Goal: Task Accomplishment & Management: Manage account settings

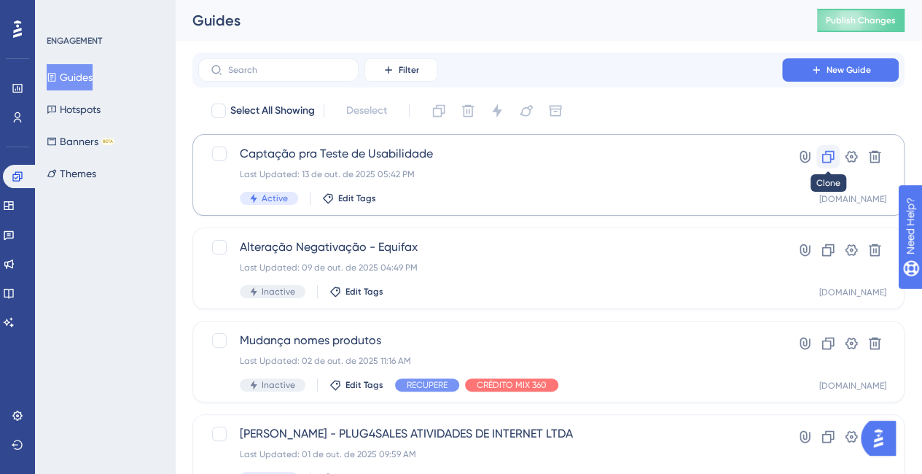
click at [833, 156] on icon at bounding box center [828, 157] width 12 height 12
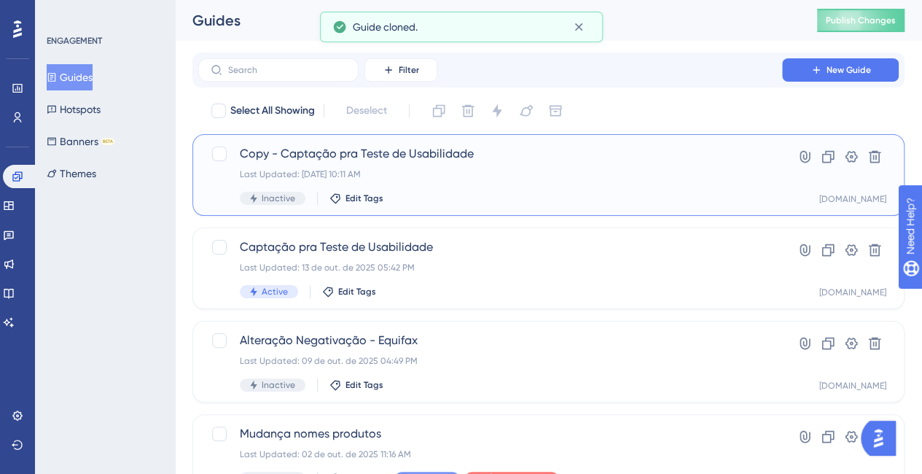
click at [602, 187] on div "Copy - Captação pra Teste de Usabilidade Last Updated: 15 de out. de 2025 10:11…" at bounding box center [490, 175] width 501 height 60
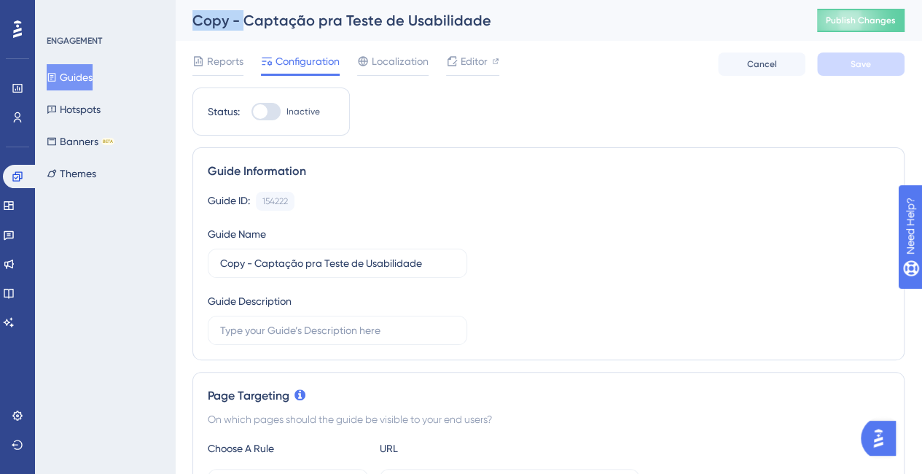
drag, startPoint x: 242, startPoint y: 20, endPoint x: 189, endPoint y: 15, distance: 52.7
click at [189, 15] on div "Copy - Captação pra Teste de Usabilidade Publish Changes" at bounding box center [548, 20] width 747 height 41
click at [241, 263] on input "Copy - Captação pra Teste de Usabilidade" at bounding box center [337, 263] width 235 height 16
drag, startPoint x: 255, startPoint y: 260, endPoint x: 214, endPoint y: 259, distance: 40.8
click at [214, 259] on label "Copy - Captação pra Teste de Usabilidade" at bounding box center [337, 263] width 259 height 29
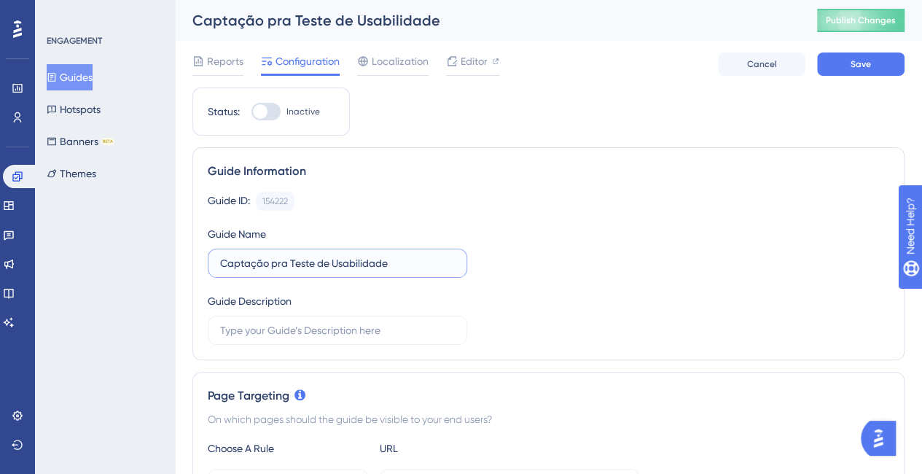
drag, startPoint x: 405, startPoint y: 262, endPoint x: 291, endPoint y: 262, distance: 114.4
click at [291, 262] on input "Captação pra Teste de Usabilidade" at bounding box center [337, 263] width 235 height 16
drag, startPoint x: 314, startPoint y: 263, endPoint x: 303, endPoint y: 264, distance: 11.0
click at [303, 264] on input "Captação pra Noav régua" at bounding box center [337, 263] width 235 height 16
type input "Captação pra Nova régua"
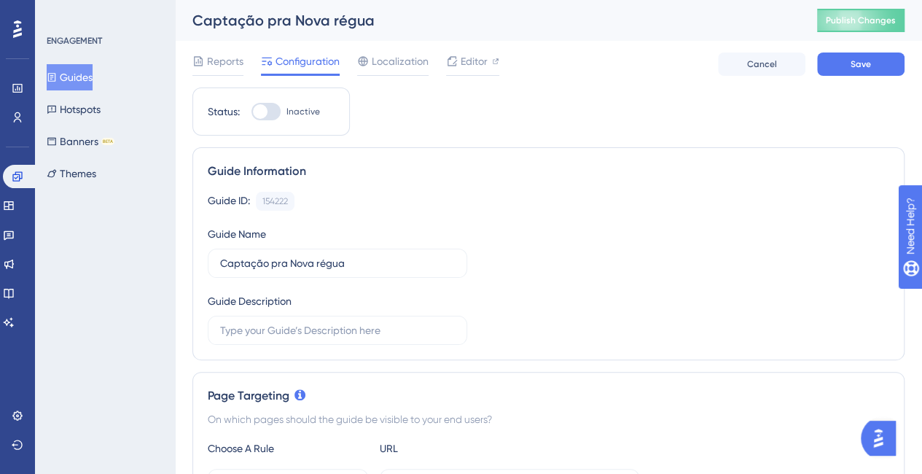
click at [501, 300] on div "Guide ID: 154222 Copy Guide Name Captação pra Nova régua Guide Description" at bounding box center [548, 268] width 681 height 153
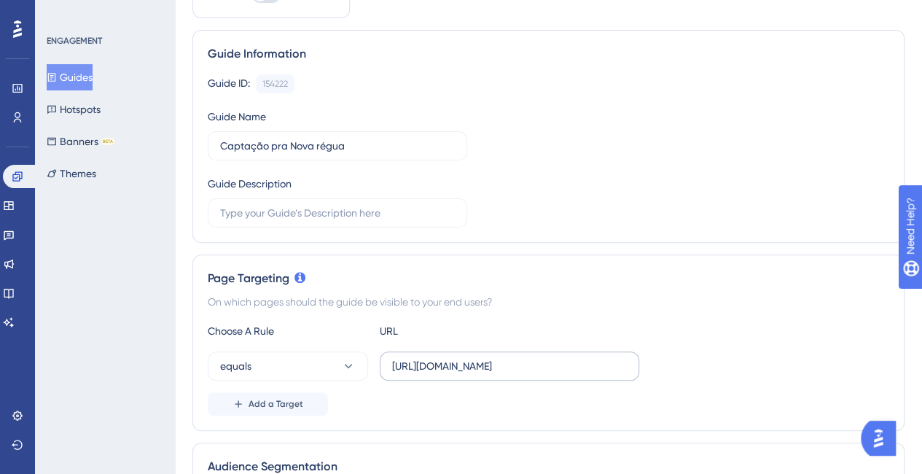
scroll to position [219, 0]
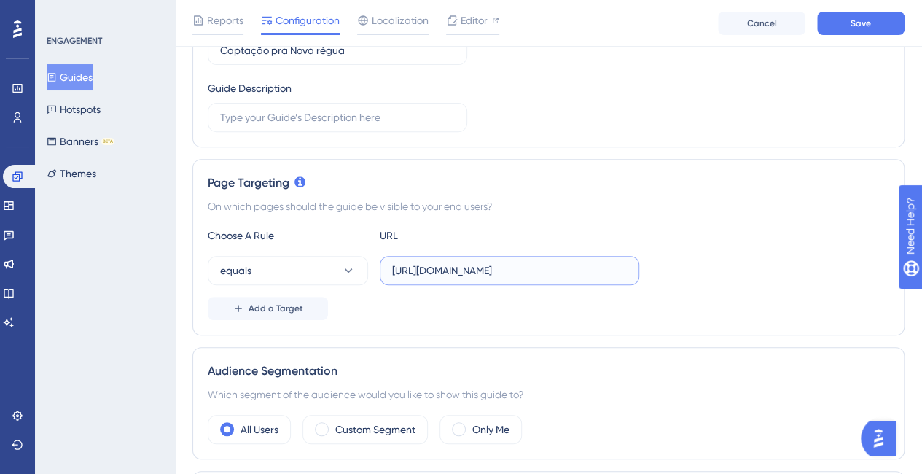
click at [462, 267] on input "https://localize.assertivasolucoes.com.br/consulta/cpf" at bounding box center [509, 270] width 235 height 16
drag, startPoint x: 457, startPoint y: 269, endPoint x: 429, endPoint y: 269, distance: 27.7
click at [429, 269] on input "https://localize.assertivasolucoes.com.br/consulta/cpf" at bounding box center [509, 270] width 235 height 16
drag, startPoint x: 596, startPoint y: 275, endPoint x: 707, endPoint y: 270, distance: 110.9
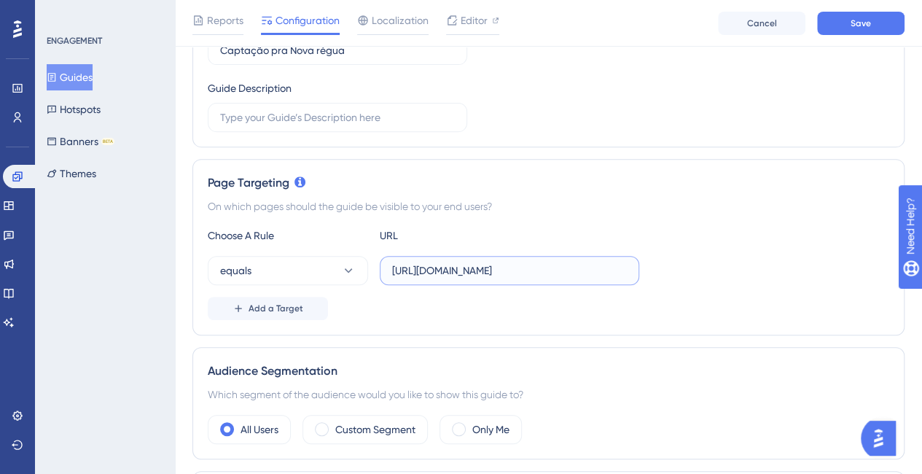
click at [707, 270] on div "equals https://recupere.assertivasolucoes.com.br/consulta/cpf" at bounding box center [548, 270] width 681 height 29
click at [296, 283] on div "Choose A Rule URL equals https://recupere.assertivasolucoes.com.br/ Add a Target" at bounding box center [548, 273] width 681 height 93
click at [299, 270] on button "equals" at bounding box center [288, 270] width 160 height 29
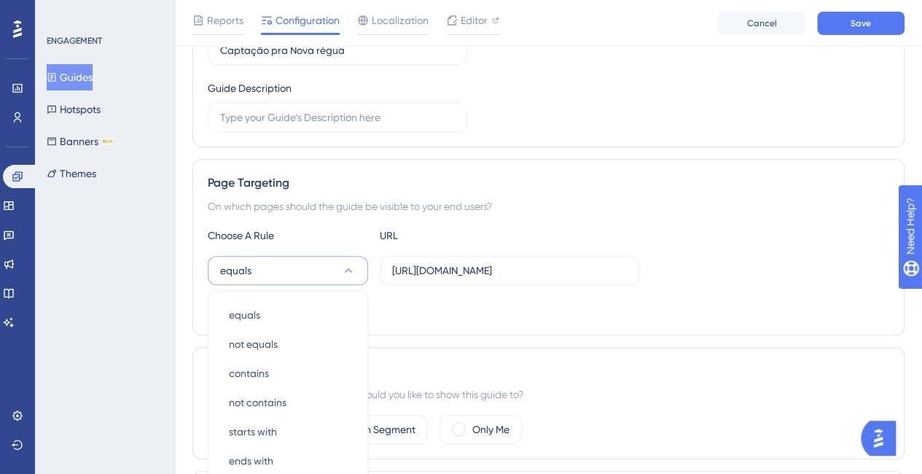
scroll to position [380, 0]
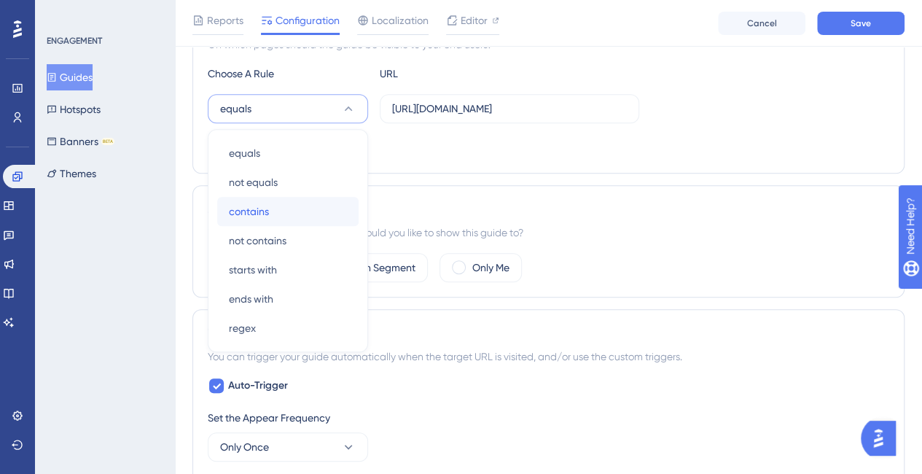
click at [290, 210] on div "contains contains" at bounding box center [288, 211] width 118 height 29
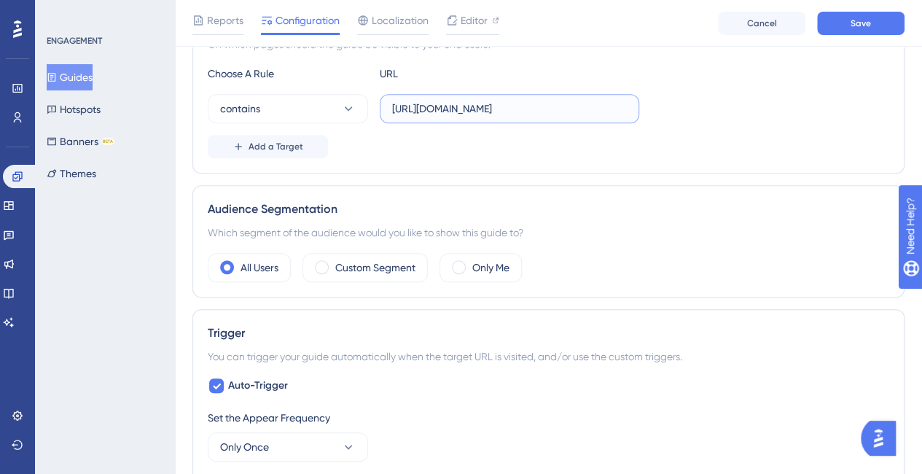
click at [599, 113] on input "https://recupere.assertivasolucoes.com.br/" at bounding box center [509, 109] width 235 height 16
type input "https://recupere.assertivasolucoes.com.br/cobrança"
drag, startPoint x: 697, startPoint y: 154, endPoint x: 679, endPoint y: 154, distance: 18.9
click at [696, 154] on div "Add a Target" at bounding box center [548, 146] width 681 height 23
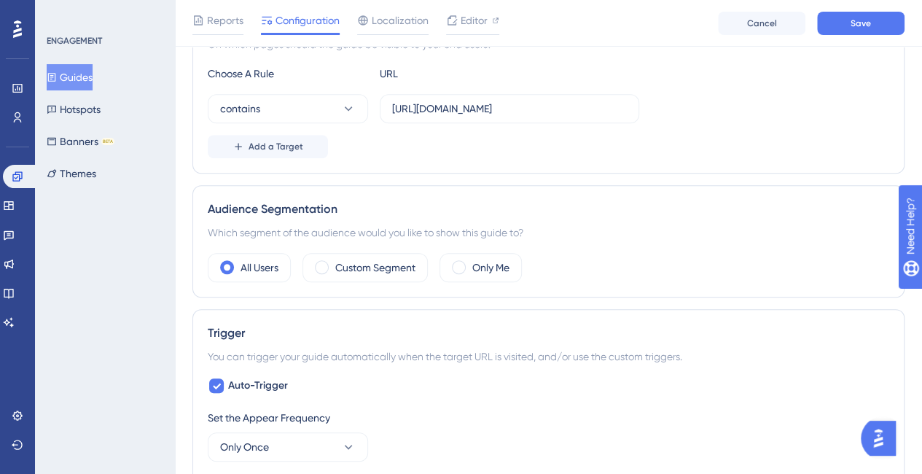
scroll to position [0, 0]
click at [880, 30] on button "Save" at bounding box center [860, 23] width 87 height 23
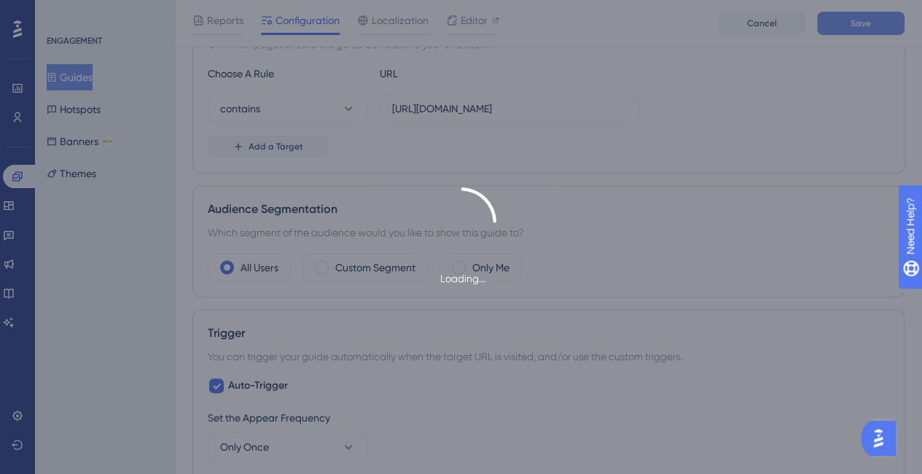
type input "Captação pra Nova régua"
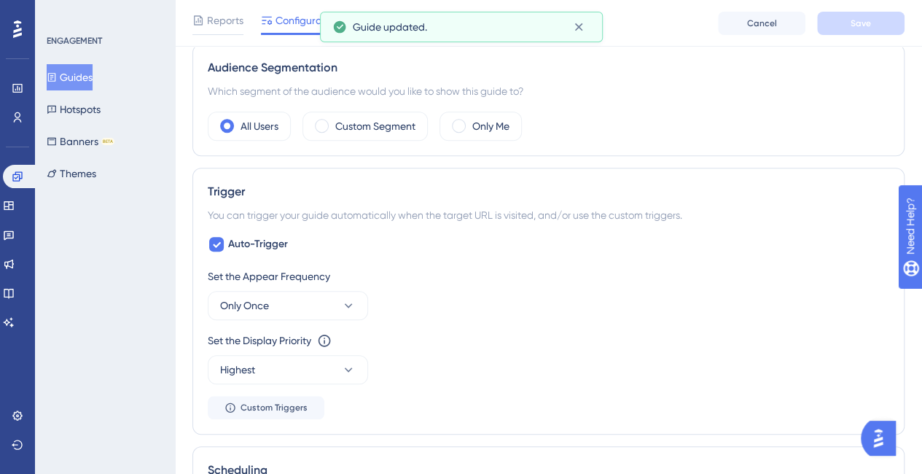
scroll to position [526, 0]
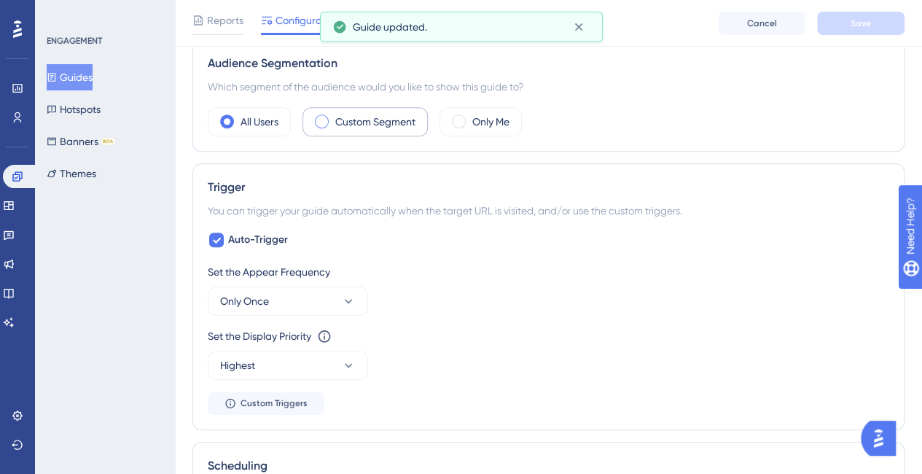
click at [326, 116] on span at bounding box center [322, 121] width 14 height 14
click at [333, 117] on input "radio" at bounding box center [333, 117] width 0 height 0
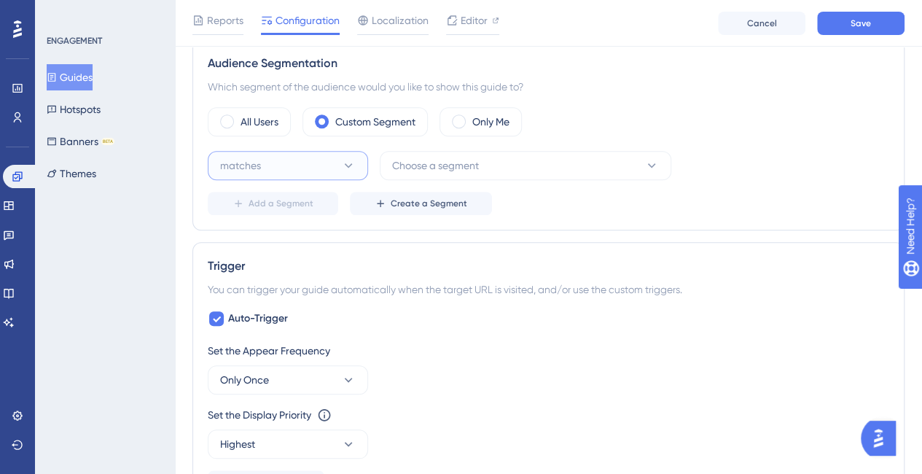
click at [297, 151] on button "matches" at bounding box center [288, 165] width 160 height 29
click at [300, 205] on div "matches matches" at bounding box center [288, 209] width 118 height 29
click at [465, 157] on span "Choose a segment" at bounding box center [435, 165] width 87 height 17
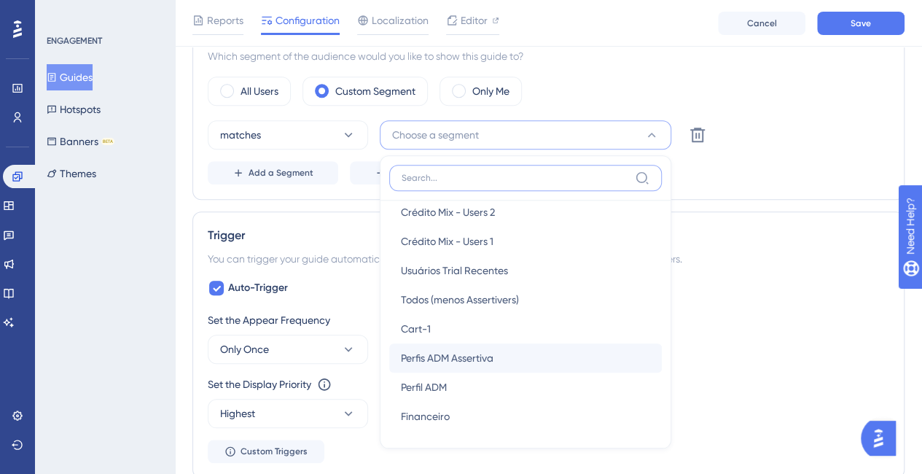
scroll to position [7402, 0]
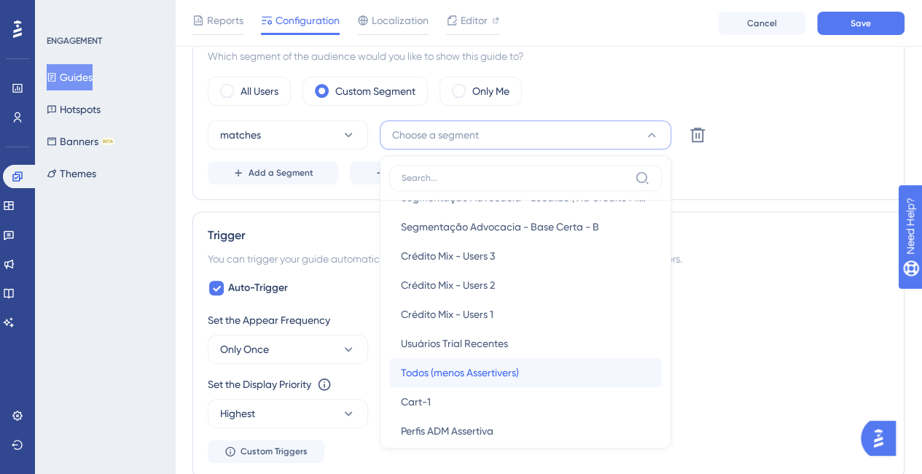
click at [512, 371] on span "Todos (menos Assertivers)" at bounding box center [460, 372] width 118 height 17
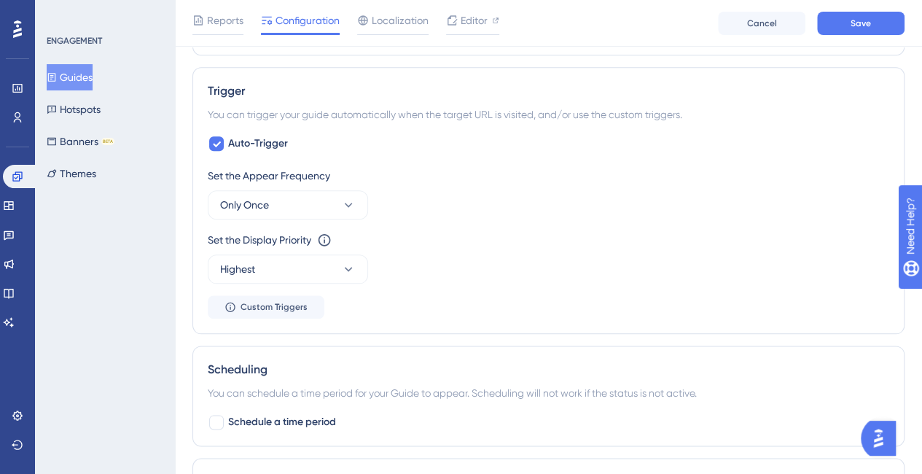
scroll to position [703, 0]
click at [831, 8] on div "Reports Configuration Localization Editor Cancel Save" at bounding box center [548, 23] width 747 height 47
click at [832, 22] on button "Save" at bounding box center [860, 23] width 87 height 23
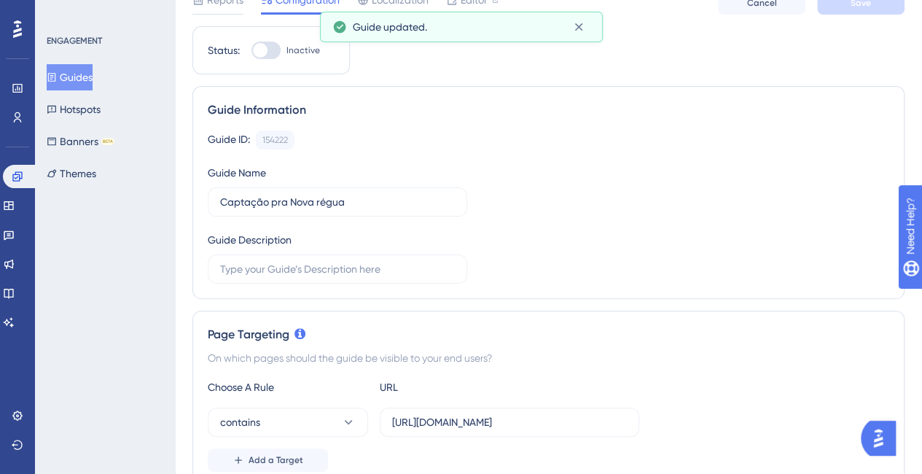
scroll to position [0, 0]
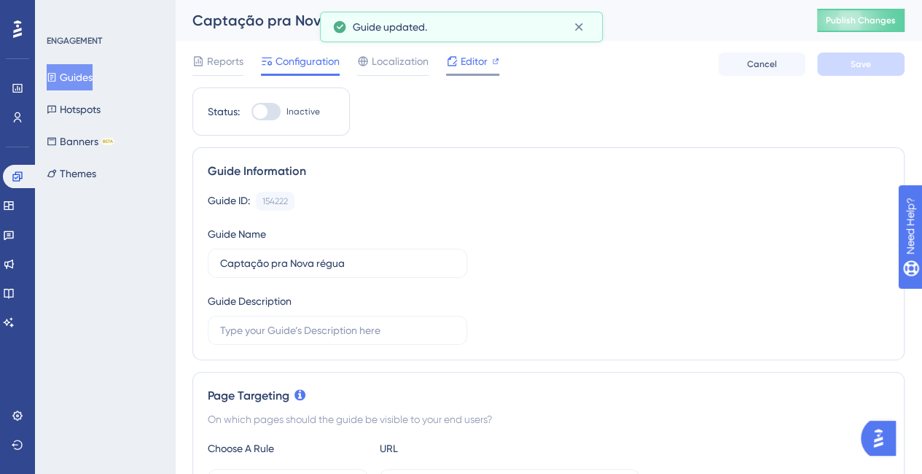
click at [465, 60] on span "Editor" at bounding box center [474, 60] width 27 height 17
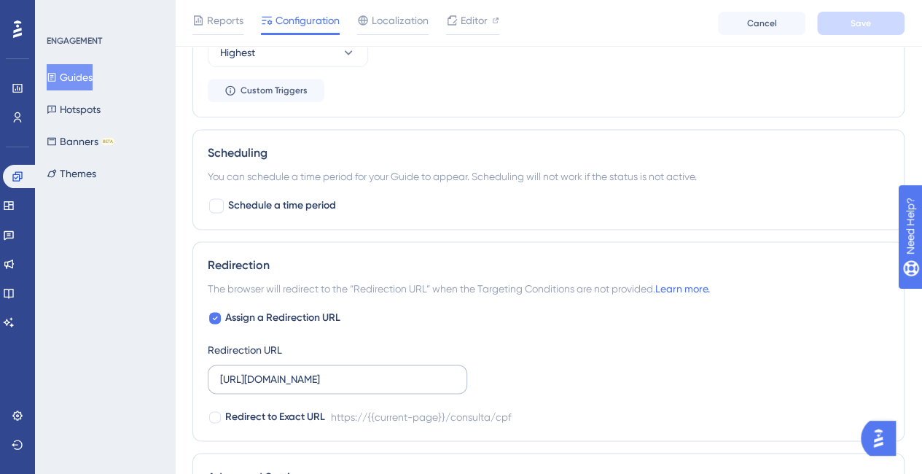
scroll to position [1020, 0]
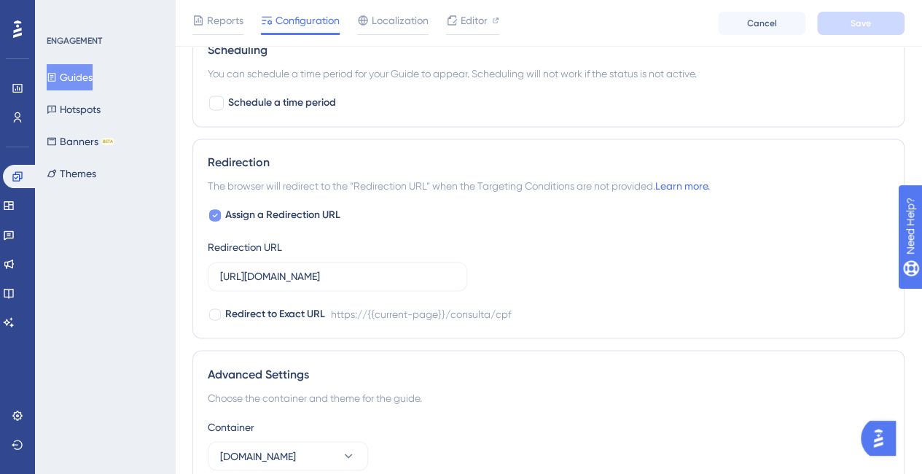
click at [215, 209] on icon at bounding box center [215, 215] width 6 height 12
checkbox input "false"
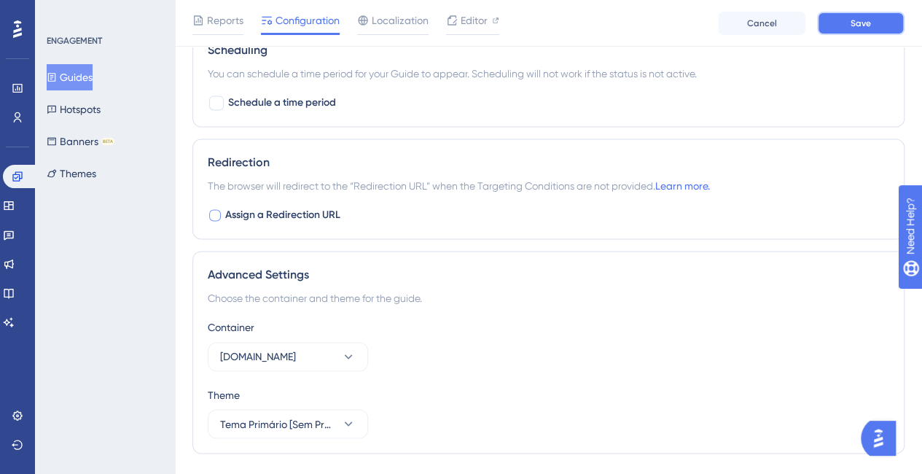
click at [866, 30] on button "Save" at bounding box center [860, 23] width 87 height 23
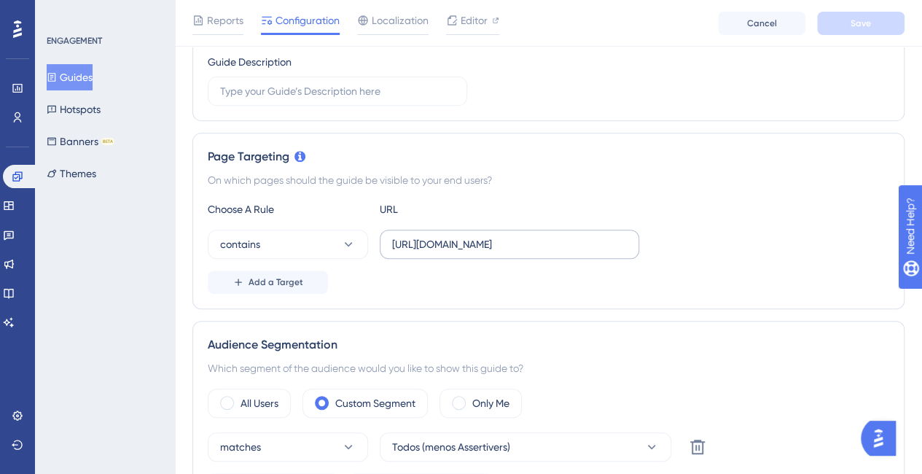
scroll to position [219, 0]
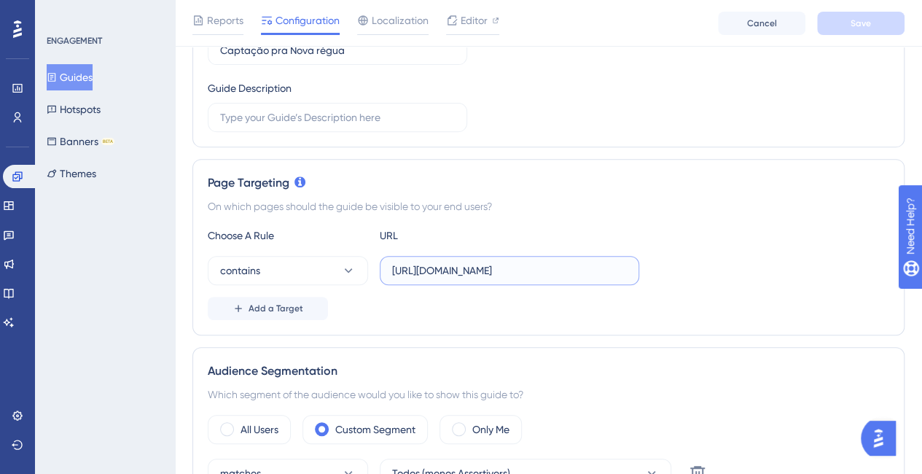
click at [514, 272] on input "https://recupere.assertivasolucoes.com.br/cobrança" at bounding box center [509, 270] width 235 height 16
drag, startPoint x: 391, startPoint y: 270, endPoint x: 759, endPoint y: 270, distance: 368.8
click at [759, 270] on div "contains https://recupere.assertivasolucoes.com.br/cobrança" at bounding box center [548, 270] width 681 height 29
click at [624, 264] on input "https://recupere.assertivasolucoes.com.br/cobrança" at bounding box center [509, 270] width 235 height 16
drag, startPoint x: 618, startPoint y: 267, endPoint x: 480, endPoint y: 267, distance: 137.7
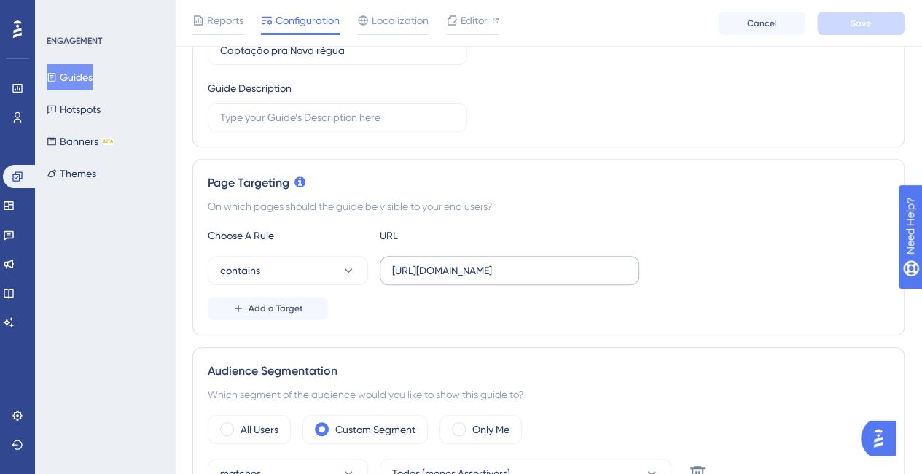
click at [480, 267] on label "https://recupere.assertivasolucoes.com.br/cobrança" at bounding box center [509, 270] width 259 height 29
click at [480, 267] on input "https://recupere.assertivasolucoes.com.br/cobrança" at bounding box center [509, 270] width 235 height 16
drag, startPoint x: 520, startPoint y: 267, endPoint x: 768, endPoint y: 273, distance: 247.8
click at [768, 273] on div "contains https://recupere.assertivasolucoes.com.br/cobrança" at bounding box center [548, 270] width 681 height 29
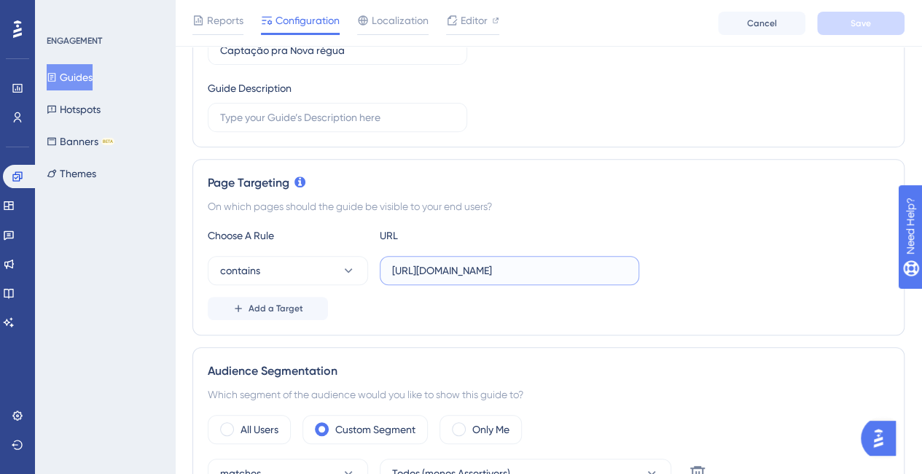
type input "https://recupere.as"
drag, startPoint x: 501, startPoint y: 267, endPoint x: 363, endPoint y: 267, distance: 138.5
click at [363, 267] on div "contains https://recupere.as" at bounding box center [423, 270] width 431 height 29
paste input "https://recupere.assertivasolucoes.com.br/cobranca"
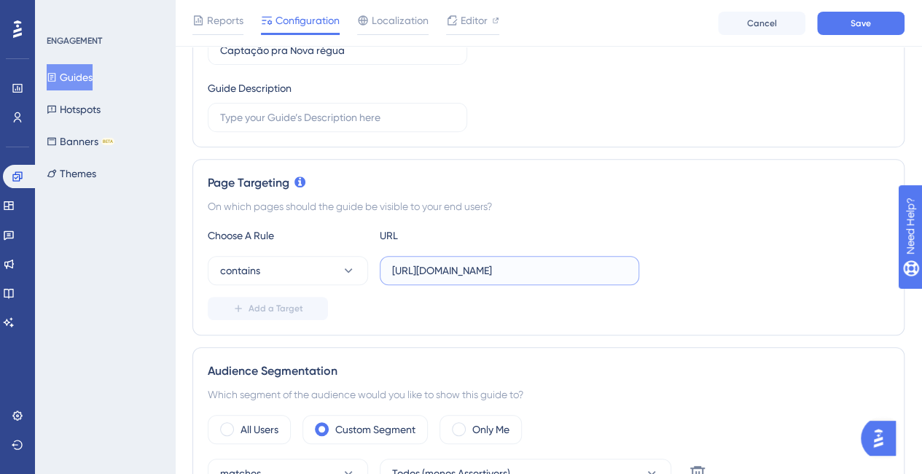
scroll to position [0, 14]
type input "https://recupere.assertivasolucoes.com.br/cobranca"
click at [702, 277] on div "contains https://recupere.assertivasolucoes.com.br/cobranca" at bounding box center [548, 270] width 681 height 29
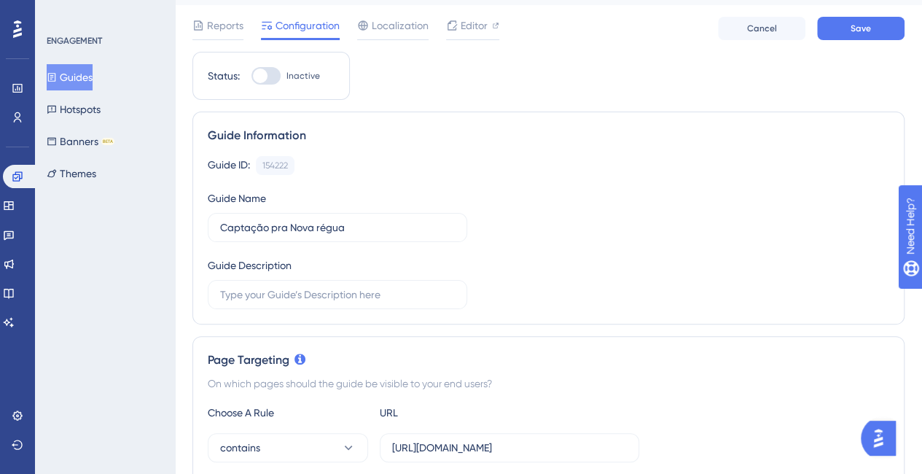
scroll to position [0, 0]
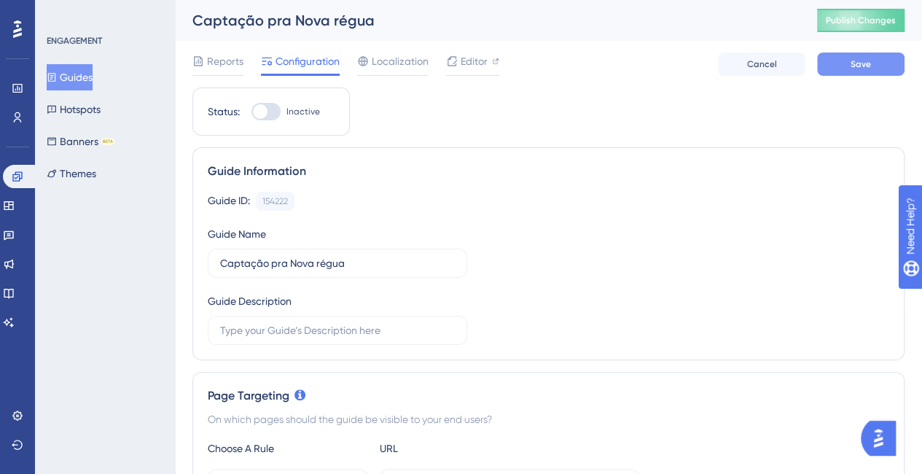
click at [858, 60] on span "Save" at bounding box center [860, 64] width 20 height 12
click at [485, 62] on span "Editor" at bounding box center [474, 60] width 27 height 17
click at [853, 23] on span "Publish Changes" at bounding box center [861, 21] width 70 height 12
click at [4, 214] on div "Widgets" at bounding box center [17, 205] width 29 height 23
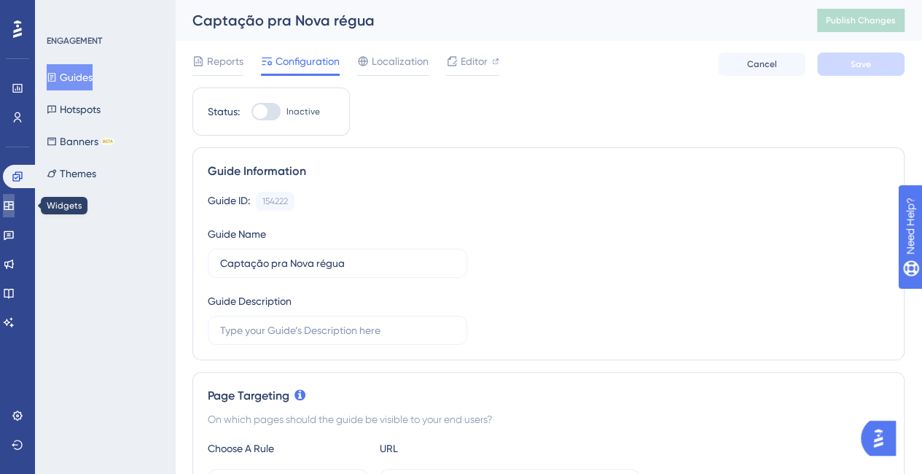
click at [13, 206] on icon at bounding box center [8, 205] width 9 height 9
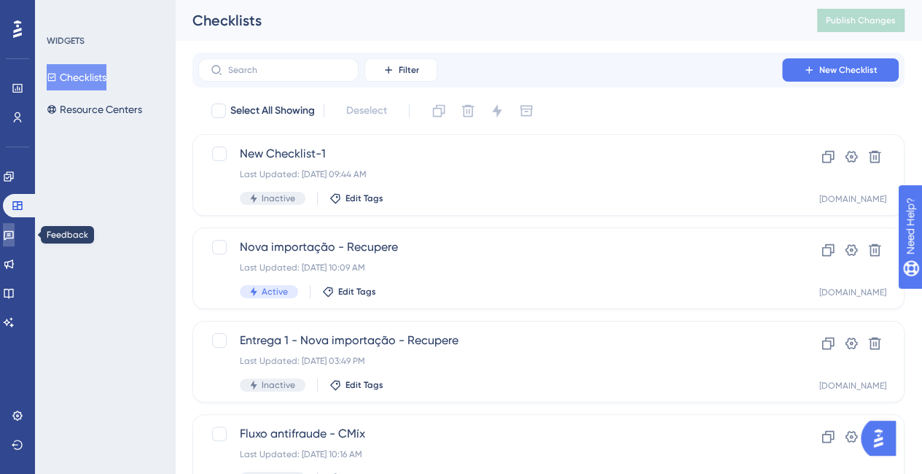
click at [15, 235] on icon at bounding box center [9, 235] width 12 height 12
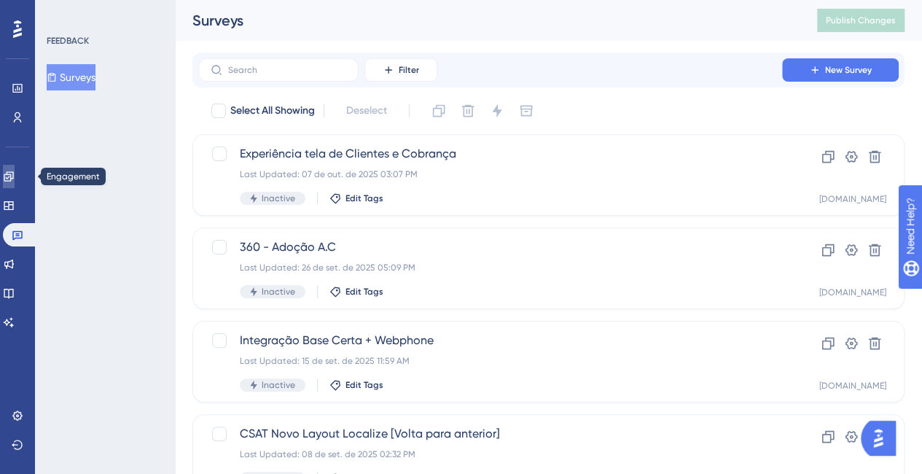
click at [13, 176] on icon at bounding box center [8, 175] width 9 height 9
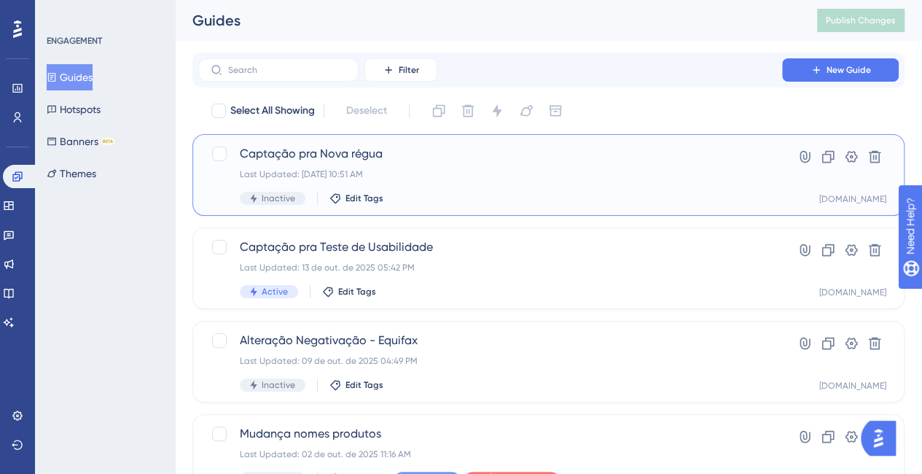
click at [740, 180] on div "Captação pra Nova régua Last Updated: 15 de out. de 2025 10:51 AM Inactive Edit…" at bounding box center [490, 175] width 501 height 60
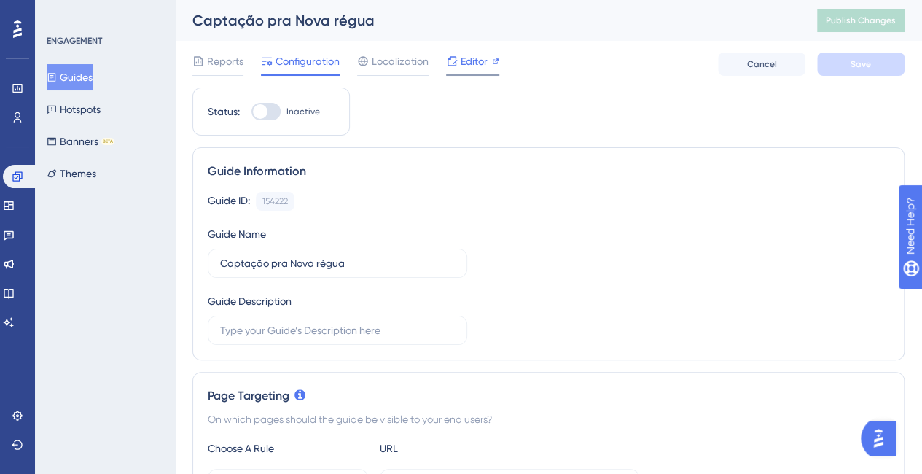
click at [485, 66] on span "Editor" at bounding box center [474, 60] width 27 height 17
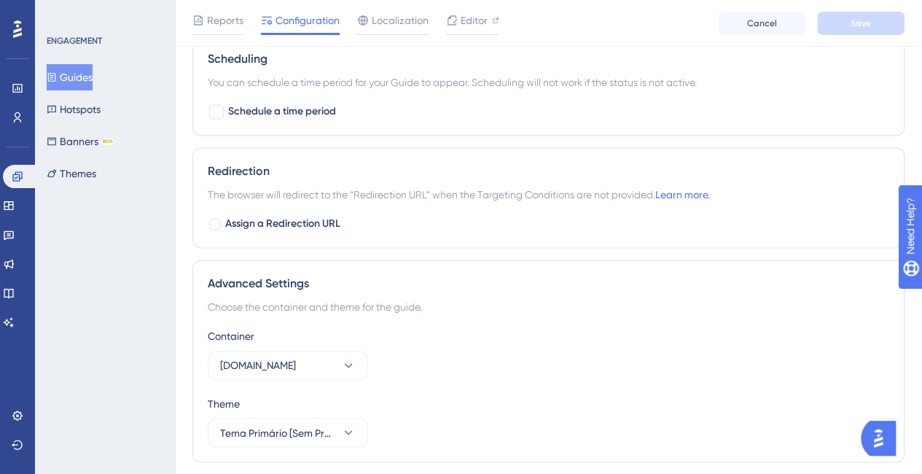
scroll to position [1053, 0]
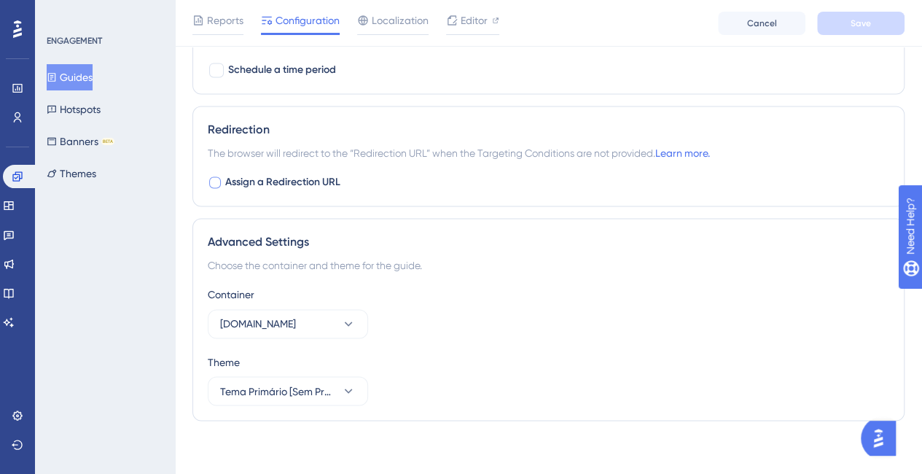
click at [214, 177] on div at bounding box center [215, 182] width 12 height 12
checkbox input "true"
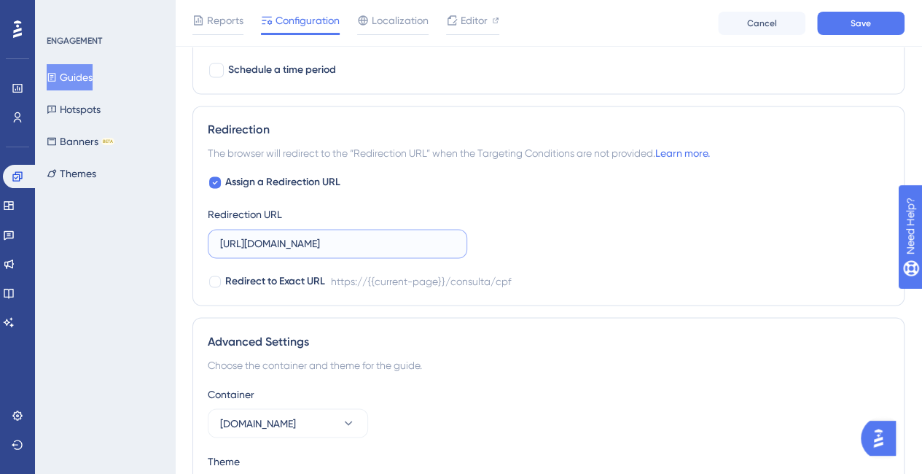
click at [281, 241] on input "https://localize.assertivasolucoes.com.br/consulta/cpf" at bounding box center [337, 243] width 235 height 16
drag, startPoint x: 290, startPoint y: 238, endPoint x: 259, endPoint y: 240, distance: 31.4
click at [259, 240] on input "https://localize.assertivasolucoes.com.br/consulta/cpf" at bounding box center [337, 243] width 235 height 16
click at [258, 241] on input "https://lrecupere.assertivasolucoes.com.br/consulta/cpf" at bounding box center [337, 243] width 235 height 16
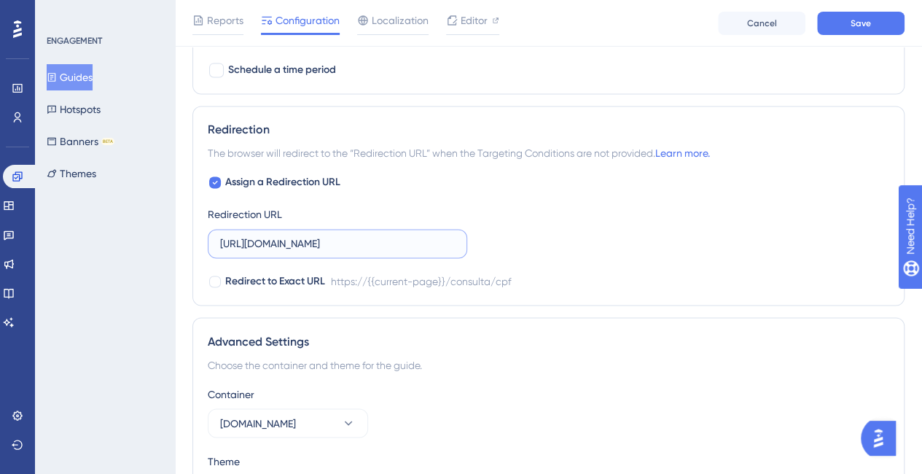
drag, startPoint x: 424, startPoint y: 240, endPoint x: 544, endPoint y: 243, distance: 120.3
click at [544, 243] on div "Assign a Redirection URL Redirection URL https://recupere.assertivasolucoes.com…" at bounding box center [548, 231] width 681 height 117
type input "https://recupere.assertivasolucoes.com.br/cobranca"
click at [863, 23] on span "Save" at bounding box center [860, 23] width 20 height 12
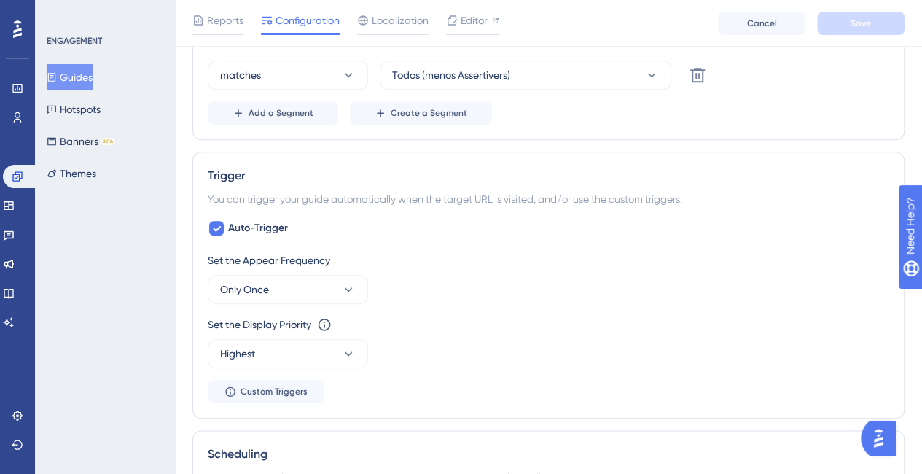
scroll to position [251, 0]
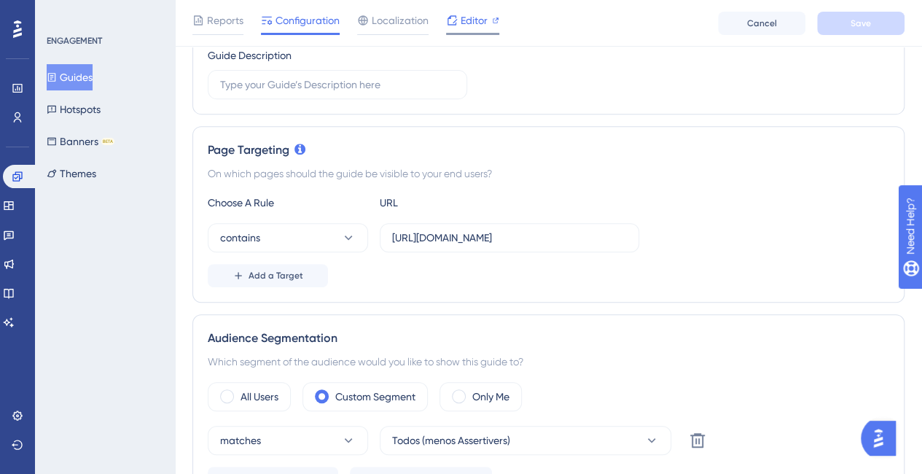
click at [462, 23] on span "Editor" at bounding box center [474, 20] width 27 height 17
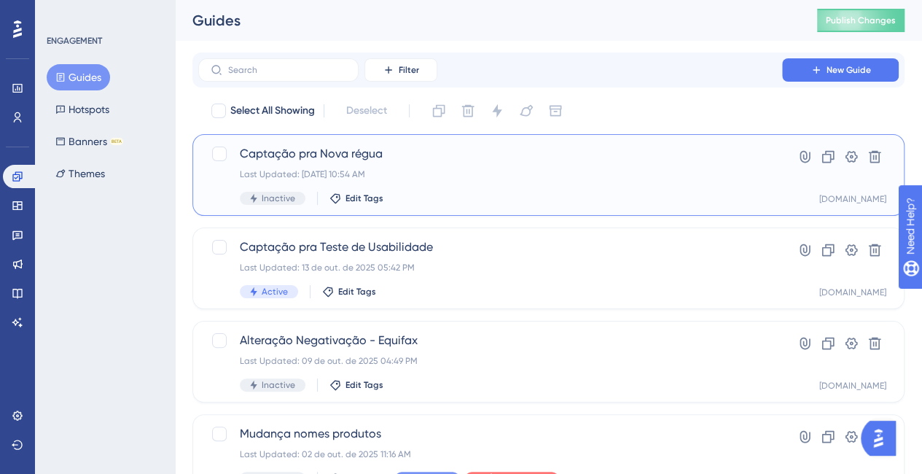
click at [515, 163] on div "Captação pra Nova régua Last Updated: 15 de out. de 2025 10:54 AM Inactive Edit…" at bounding box center [490, 175] width 501 height 60
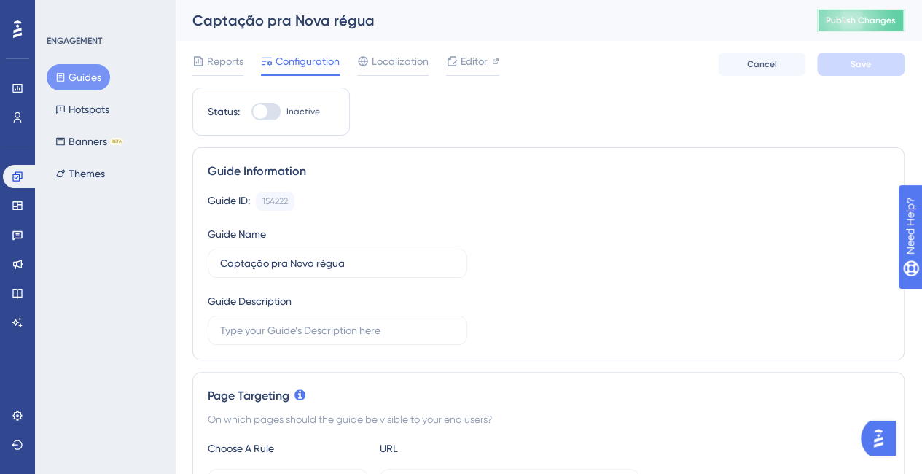
click at [869, 23] on span "Publish Changes" at bounding box center [861, 21] width 70 height 12
click at [465, 56] on span "Editor" at bounding box center [474, 60] width 27 height 17
click at [279, 107] on div at bounding box center [265, 111] width 29 height 17
click at [251, 112] on input "Inactive" at bounding box center [251, 112] width 1 height 1
click at [887, 67] on button "Save" at bounding box center [860, 63] width 87 height 23
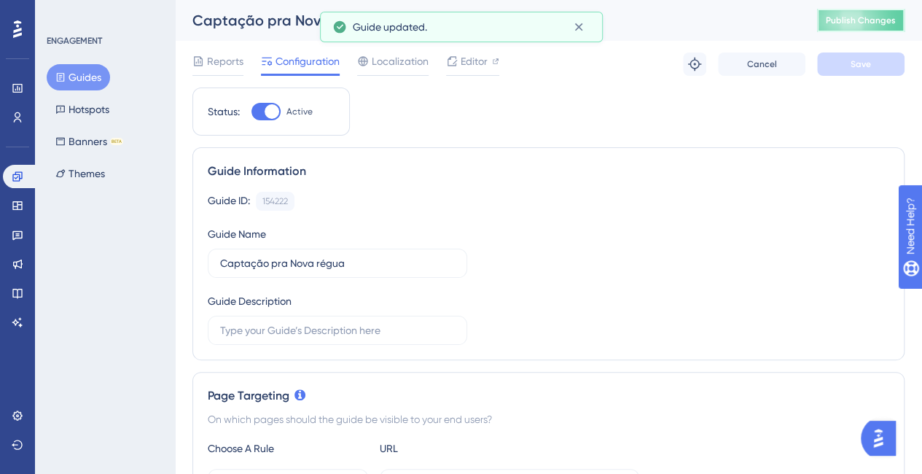
click at [888, 25] on span "Publish Changes" at bounding box center [861, 21] width 70 height 12
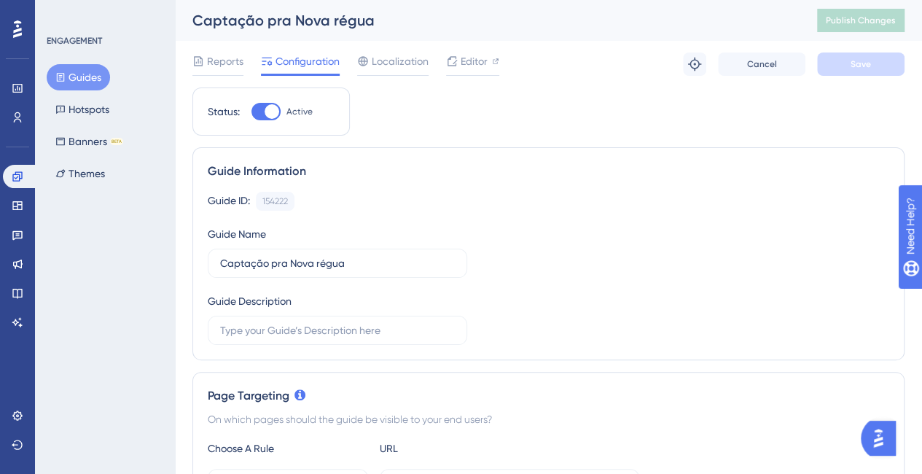
click at [275, 106] on div at bounding box center [272, 111] width 15 height 15
click at [251, 112] on input "Active" at bounding box center [251, 112] width 1 height 1
checkbox input "false"
click at [842, 60] on button "Save" at bounding box center [860, 63] width 87 height 23
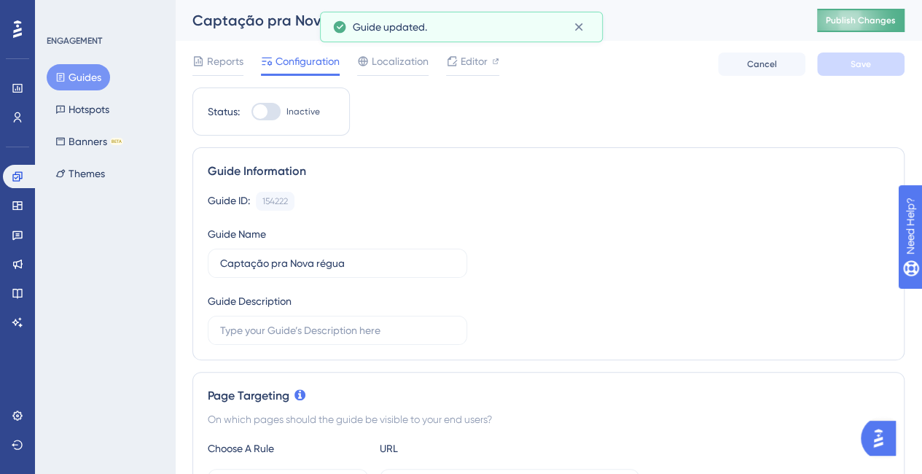
click at [875, 20] on span "Publish Changes" at bounding box center [861, 21] width 70 height 12
click at [17, 119] on icon at bounding box center [18, 117] width 8 height 10
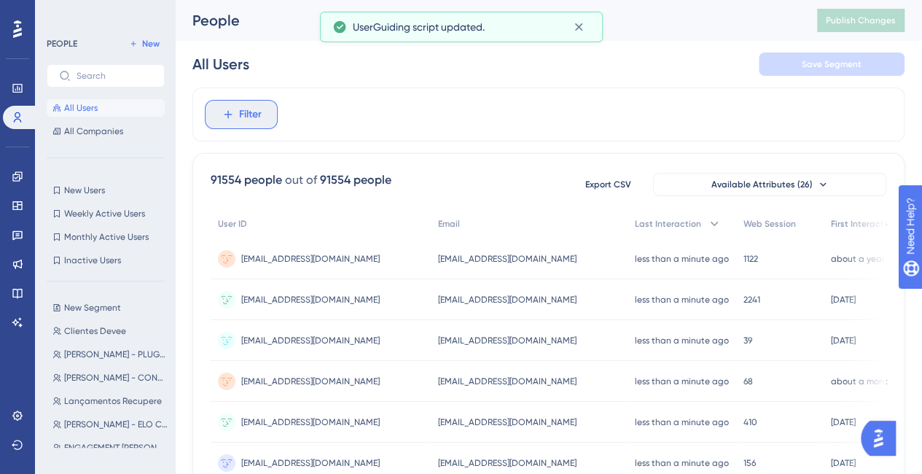
click at [264, 123] on button "Filter" at bounding box center [241, 114] width 73 height 29
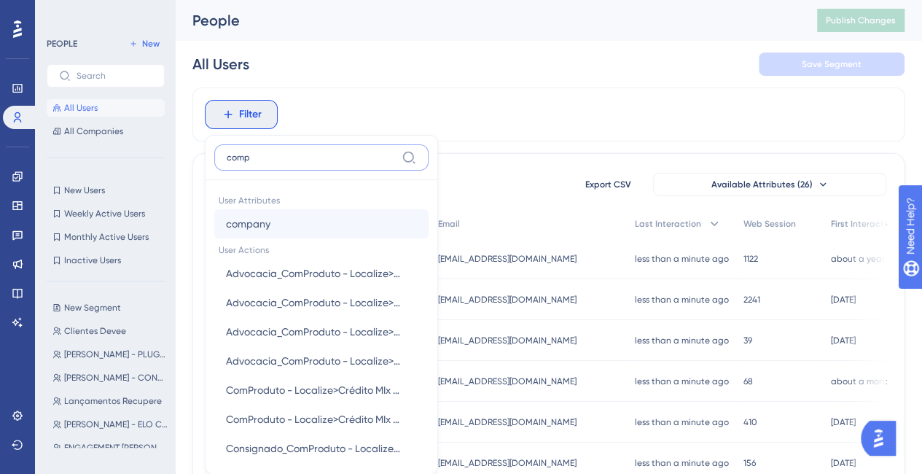
type input "comp"
click at [258, 228] on span "company" at bounding box center [248, 223] width 44 height 17
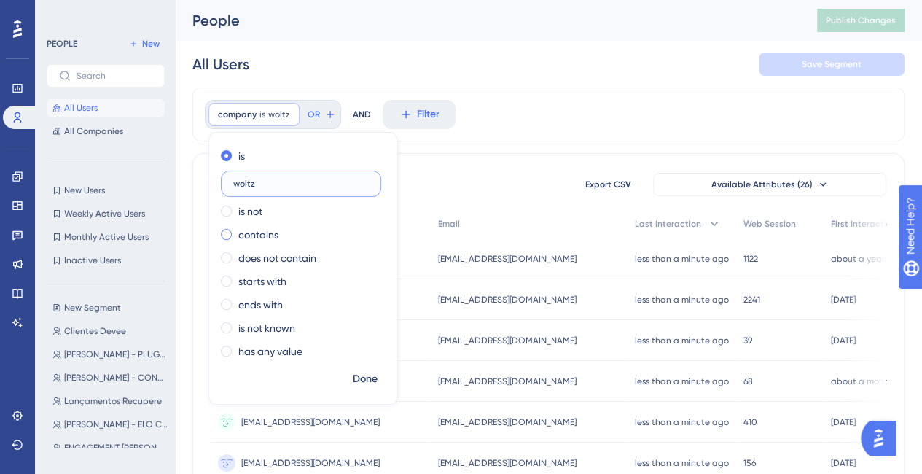
type input "woltz"
click at [276, 230] on label "contains" at bounding box center [258, 234] width 40 height 17
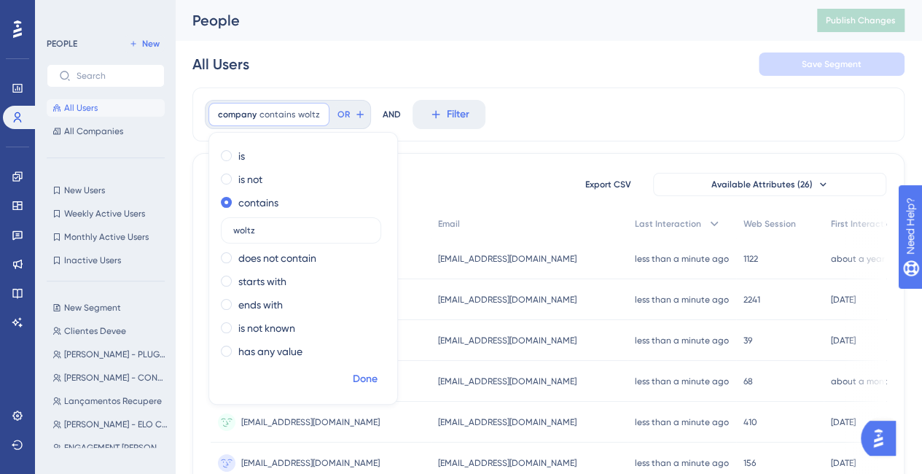
click at [372, 384] on span "Done" at bounding box center [365, 378] width 25 height 17
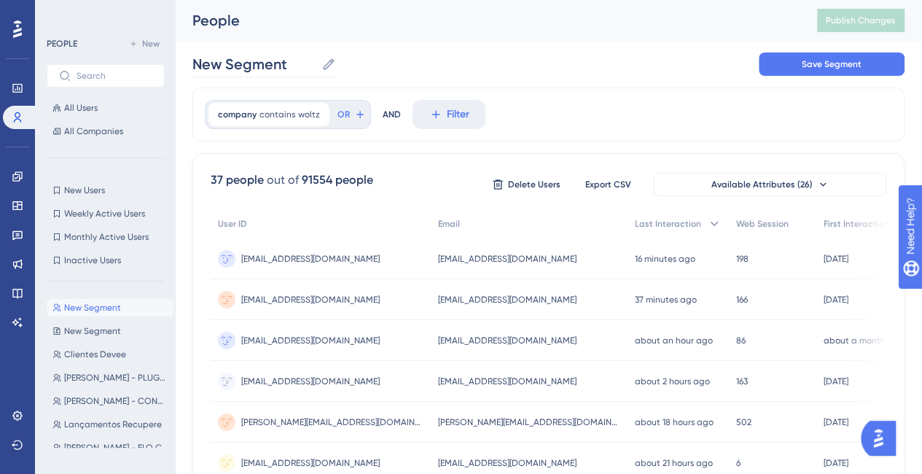
click at [326, 68] on icon at bounding box center [328, 64] width 15 height 15
click at [316, 68] on input "New Segment" at bounding box center [253, 64] width 123 height 20
drag, startPoint x: 271, startPoint y: 66, endPoint x: 188, endPoint y: 59, distance: 83.3
type input "Teste régua - woltz"
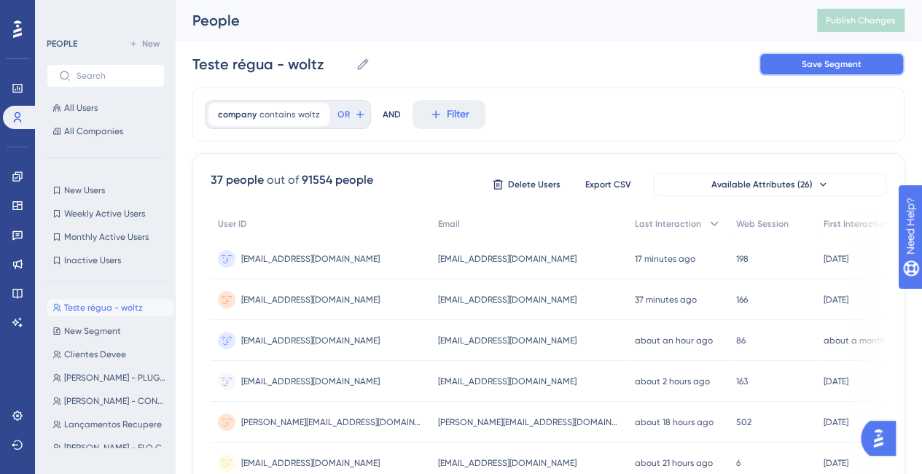
click at [816, 58] on span "Save Segment" at bounding box center [832, 64] width 60 height 12
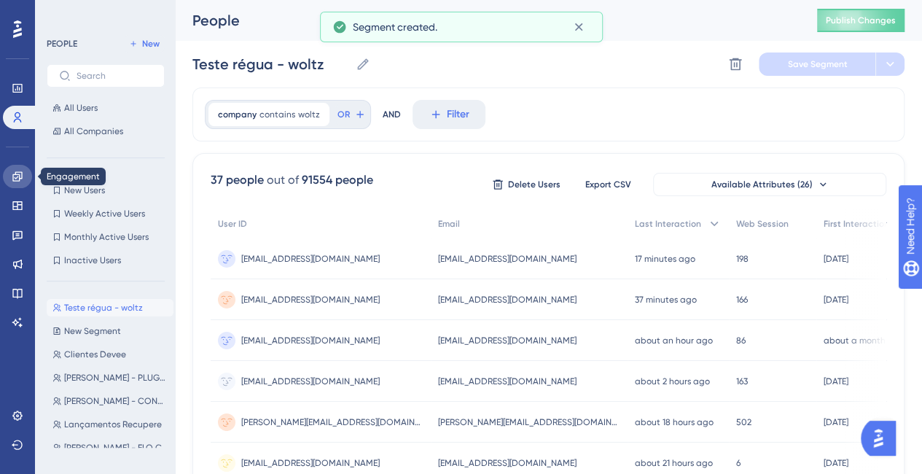
click at [16, 181] on icon at bounding box center [18, 177] width 12 height 12
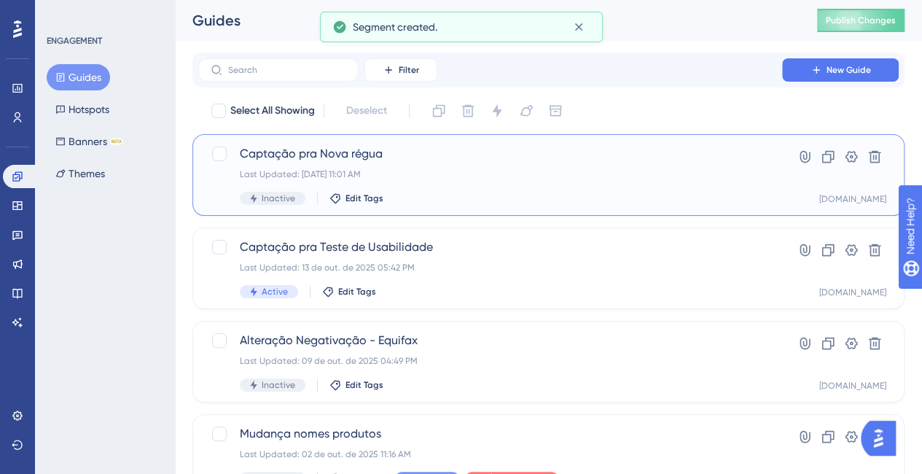
click at [519, 195] on div "Inactive Edit Tags" at bounding box center [490, 198] width 501 height 13
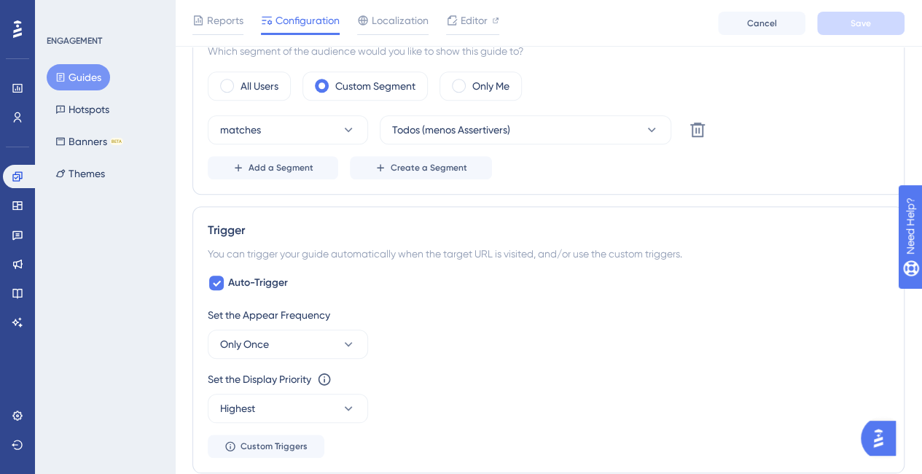
scroll to position [437, 0]
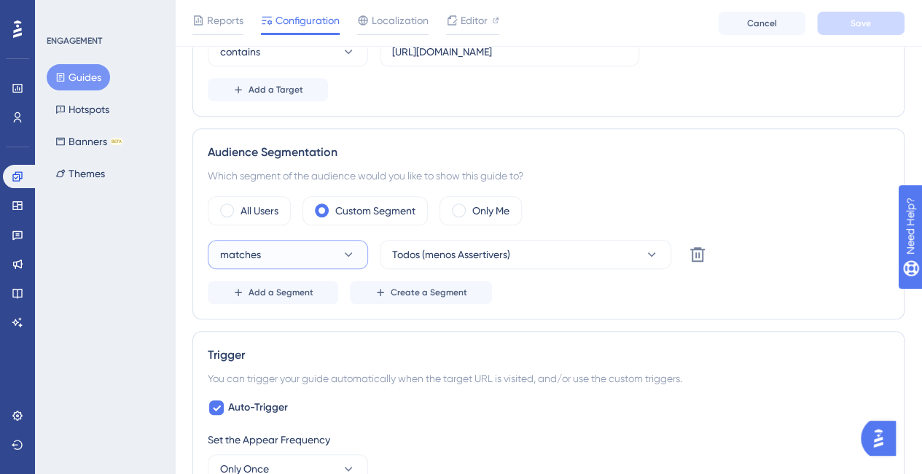
click at [294, 249] on button "matches" at bounding box center [288, 254] width 160 height 29
click at [297, 326] on div "doesn't match doesn't match" at bounding box center [288, 327] width 118 height 29
click at [325, 257] on button "doesn't match" at bounding box center [288, 254] width 160 height 29
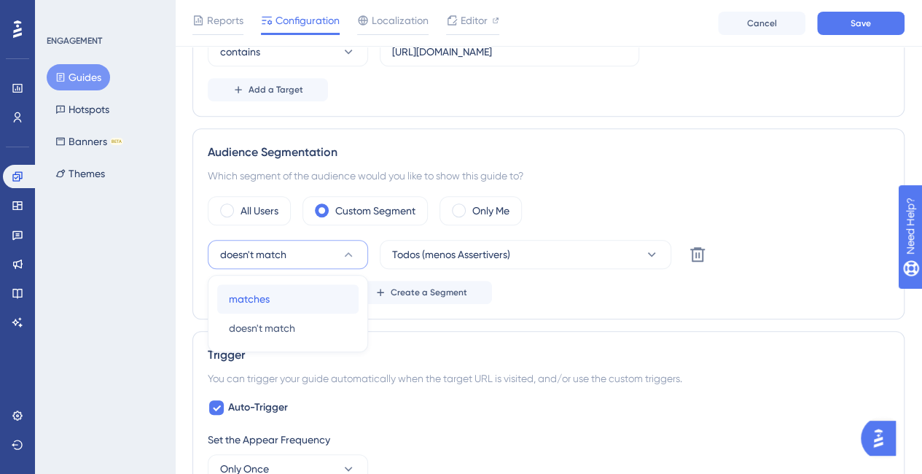
click at [294, 292] on div "matches matches" at bounding box center [288, 298] width 118 height 29
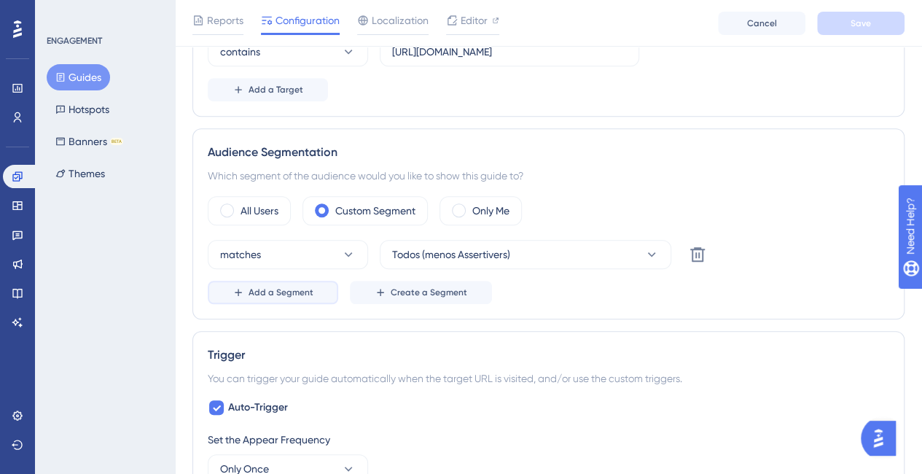
click at [260, 286] on span "Add a Segment" at bounding box center [281, 292] width 65 height 12
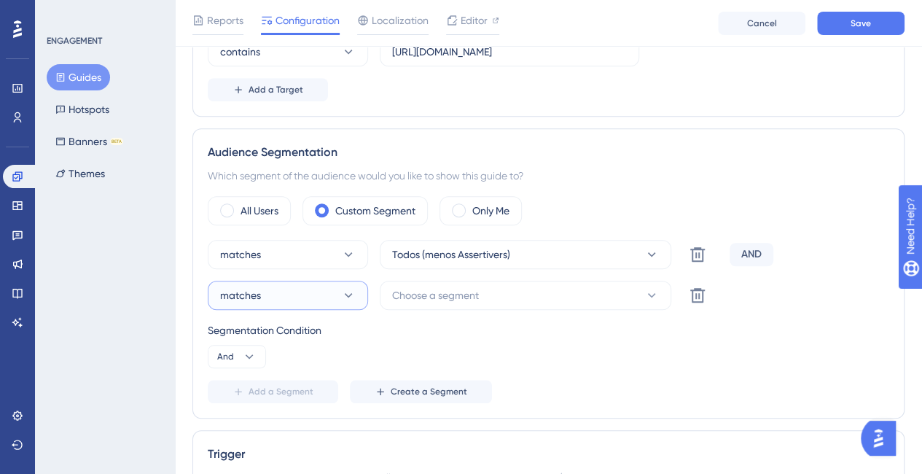
click at [309, 294] on button "matches" at bounding box center [288, 295] width 160 height 29
click at [299, 367] on div "doesn't match doesn't match" at bounding box center [288, 368] width 118 height 29
click at [474, 297] on span "Choose a segment" at bounding box center [435, 294] width 87 height 17
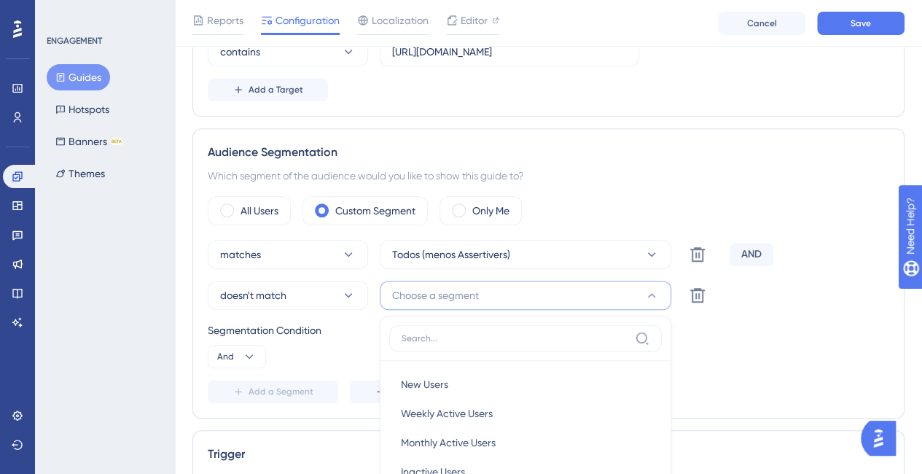
scroll to position [568, 0]
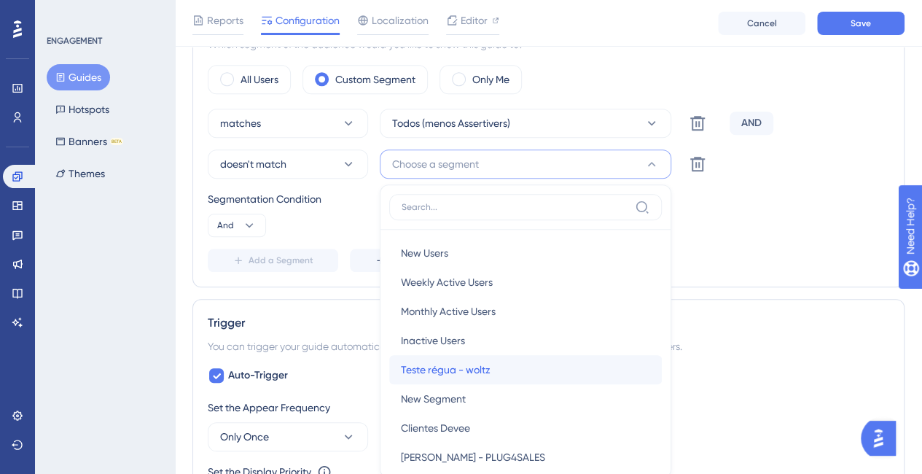
click at [483, 361] on span "Teste régua - woltz" at bounding box center [446, 369] width 90 height 17
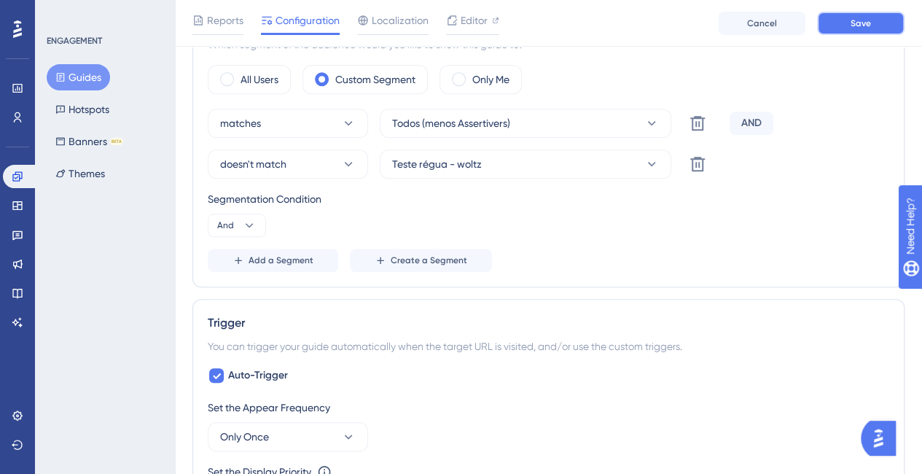
click at [891, 12] on button "Save" at bounding box center [860, 23] width 87 height 23
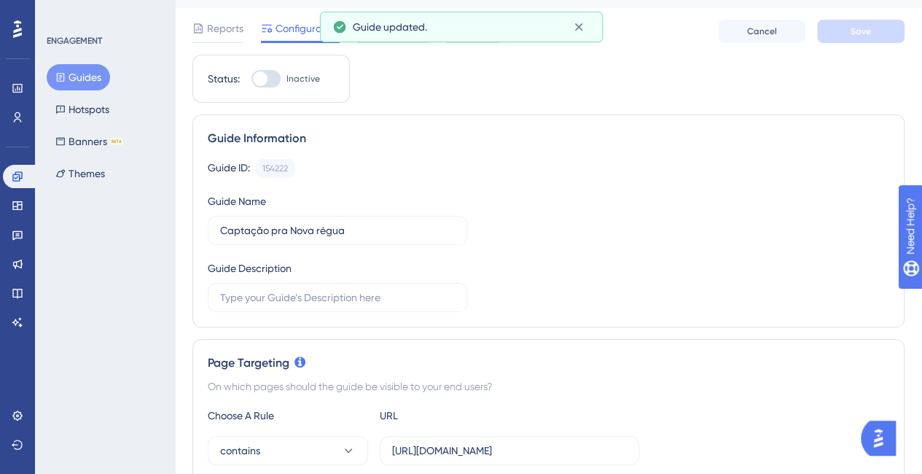
scroll to position [0, 0]
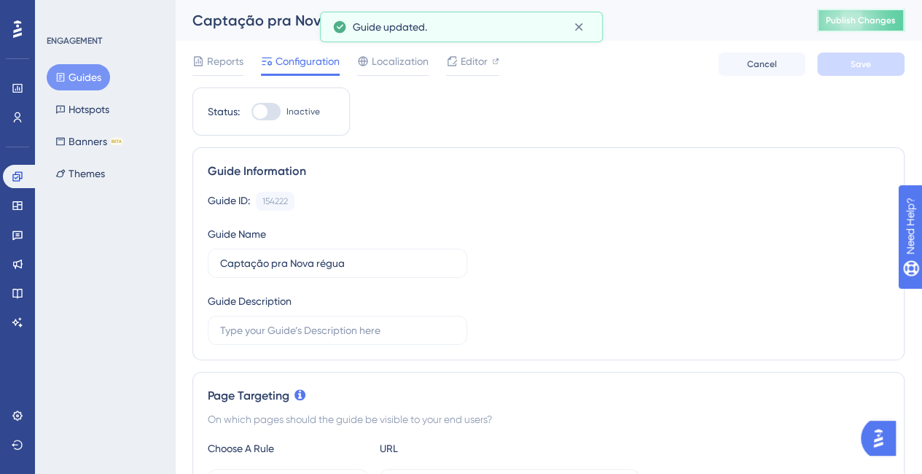
click at [896, 21] on span "Publish Changes" at bounding box center [861, 21] width 70 height 12
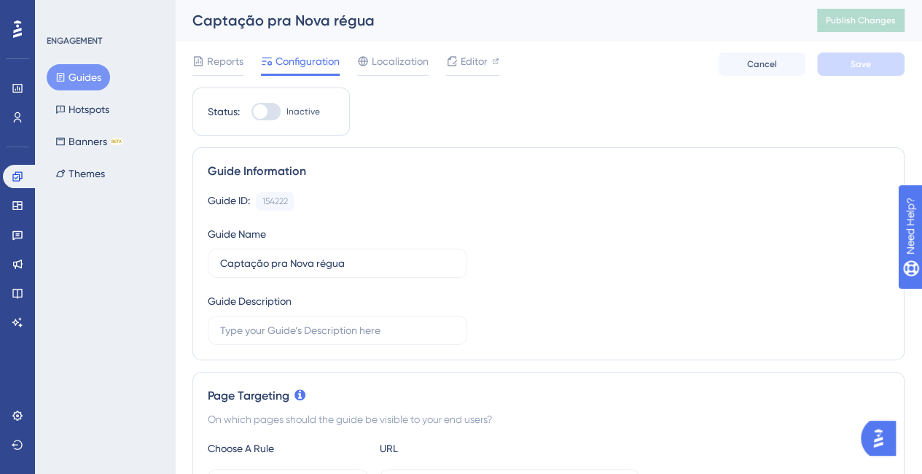
click at [279, 111] on div at bounding box center [265, 111] width 29 height 17
click at [251, 112] on input "Inactive" at bounding box center [251, 112] width 1 height 1
checkbox input "true"
click at [867, 64] on span "Save" at bounding box center [860, 64] width 20 height 12
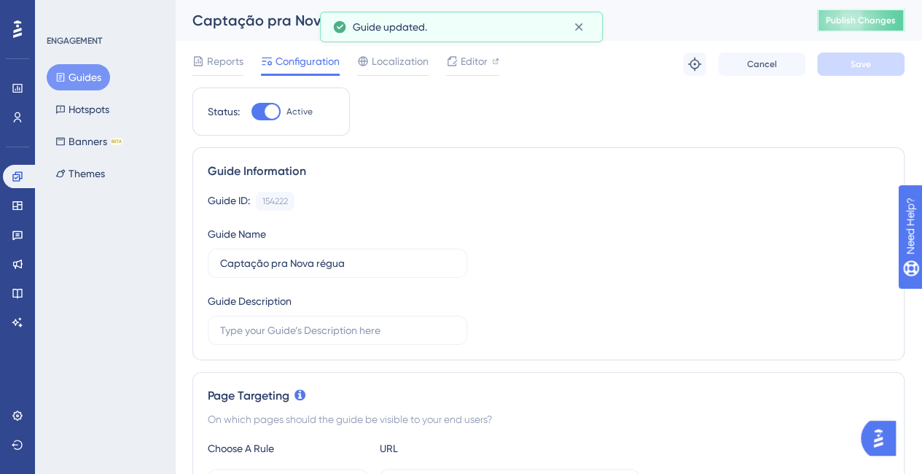
click at [872, 28] on button "Publish Changes" at bounding box center [860, 20] width 87 height 23
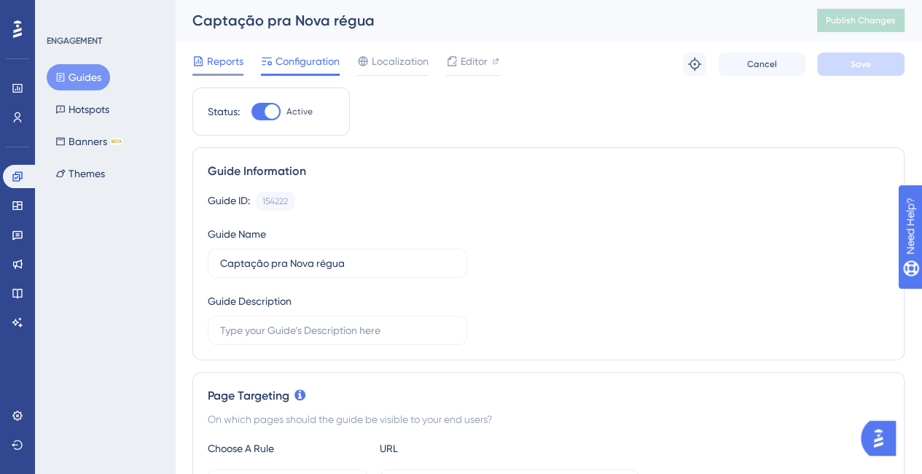
click at [235, 63] on span "Reports" at bounding box center [225, 60] width 36 height 17
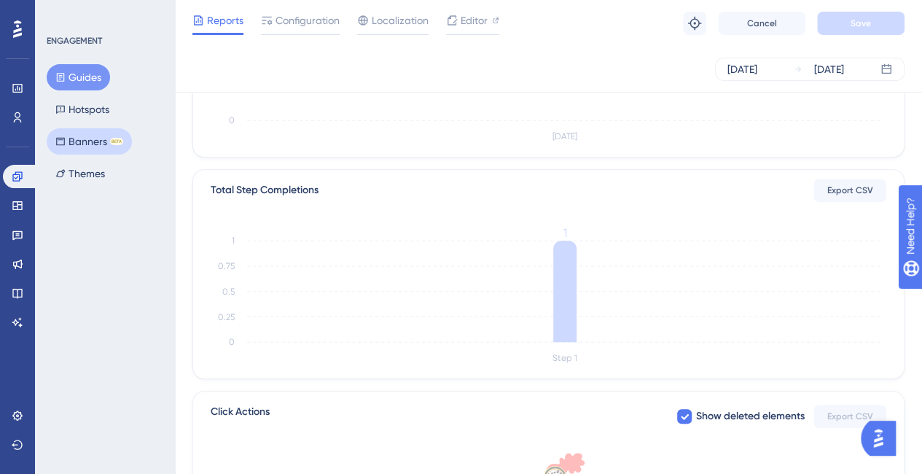
scroll to position [292, 0]
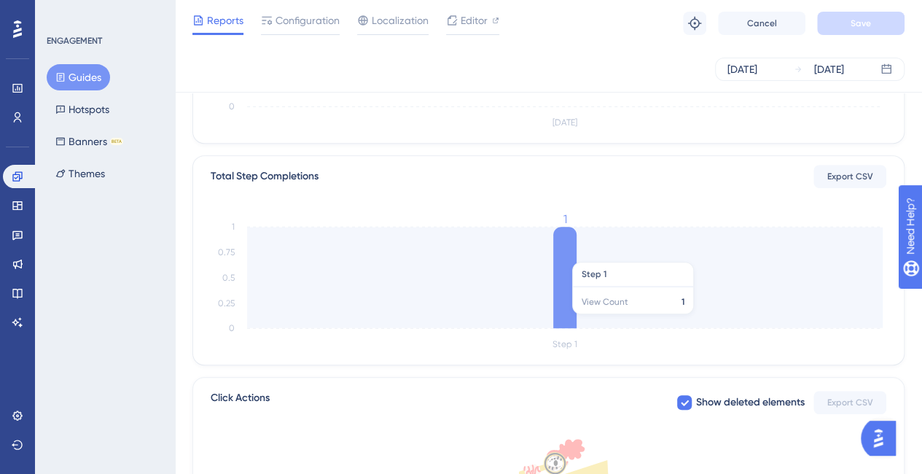
click at [560, 254] on icon at bounding box center [564, 277] width 23 height 101
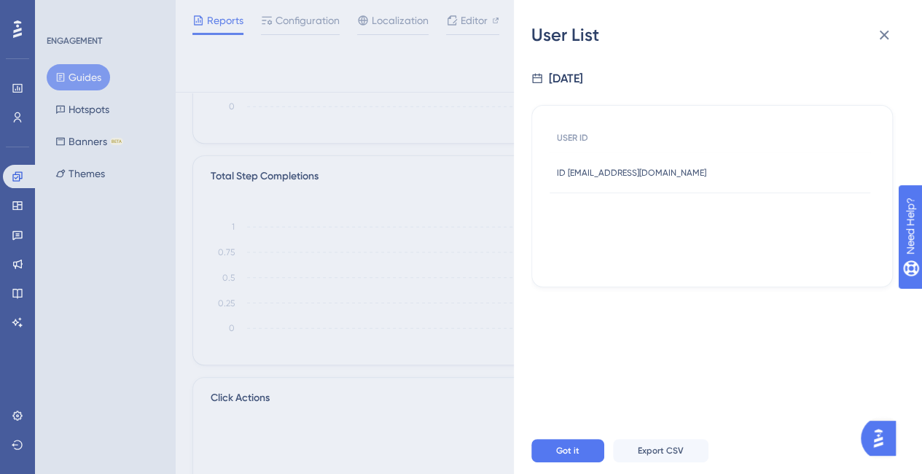
click at [905, 36] on div "User List [DATE] USER ID ID [EMAIL_ADDRESS][DOMAIN_NAME] ID [DOMAIN_NAME][EMAIL…" at bounding box center [718, 237] width 408 height 474
click at [885, 36] on icon at bounding box center [884, 35] width 9 height 9
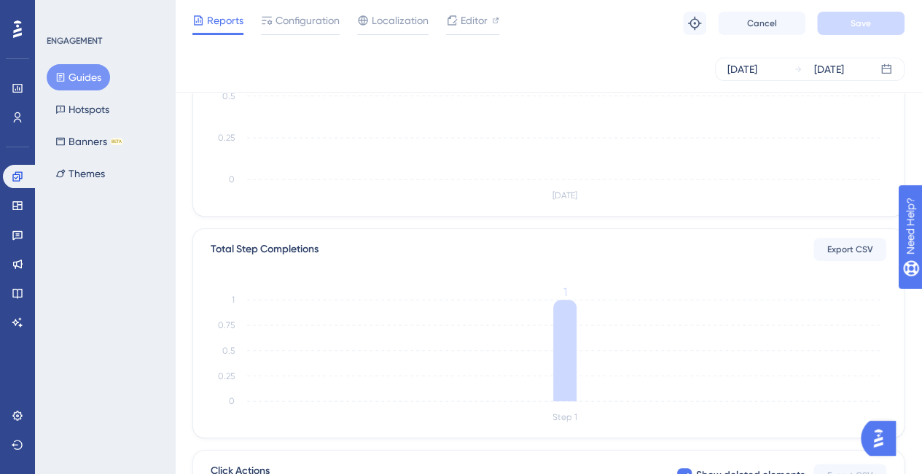
scroll to position [0, 0]
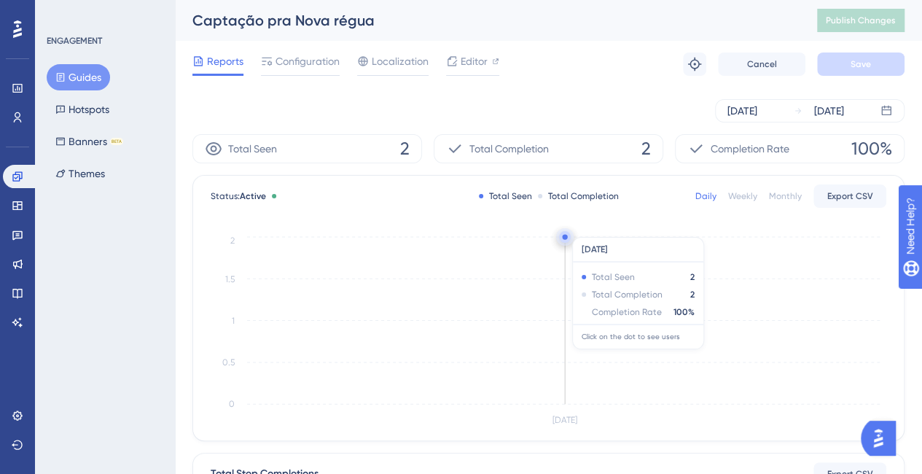
click at [563, 316] on icon "[DATE] 0 0.5 1 1.5 2" at bounding box center [549, 331] width 676 height 196
click at [566, 235] on circle at bounding box center [565, 237] width 4 height 4
click at [563, 235] on circle at bounding box center [565, 237] width 4 height 4
click at [618, 286] on icon "[DATE] 0 0.5 1 1.5 2" at bounding box center [549, 331] width 676 height 196
click at [739, 198] on div "Weekly" at bounding box center [742, 196] width 29 height 12
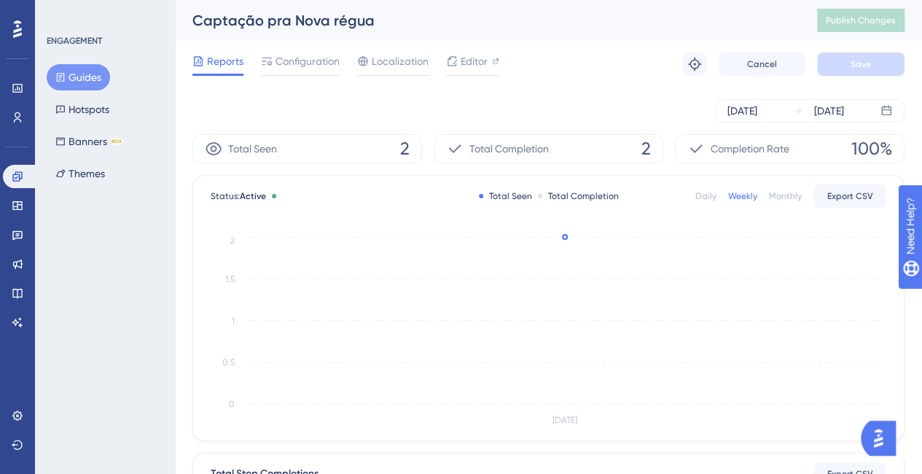
click at [710, 198] on div "Daily" at bounding box center [705, 196] width 21 height 12
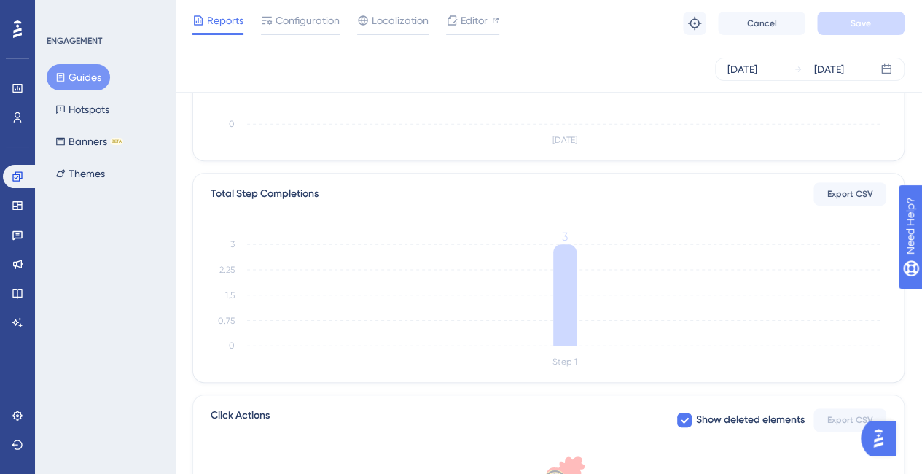
scroll to position [364, 0]
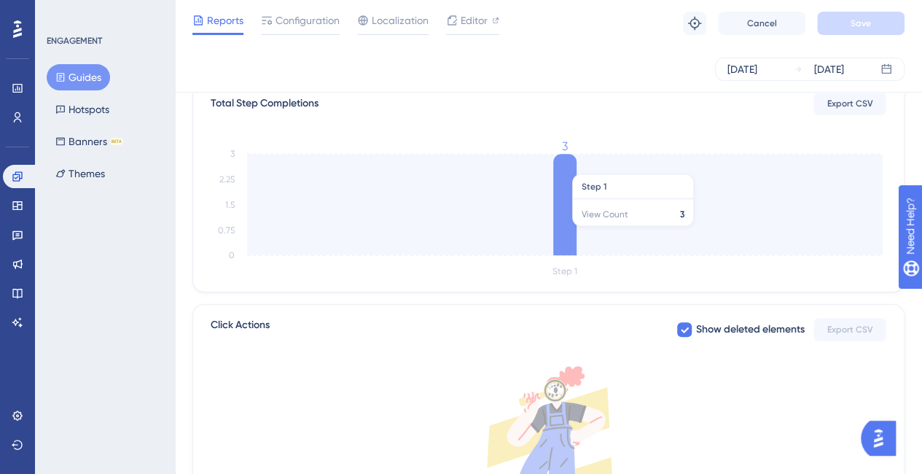
click at [568, 216] on icon at bounding box center [564, 204] width 23 height 101
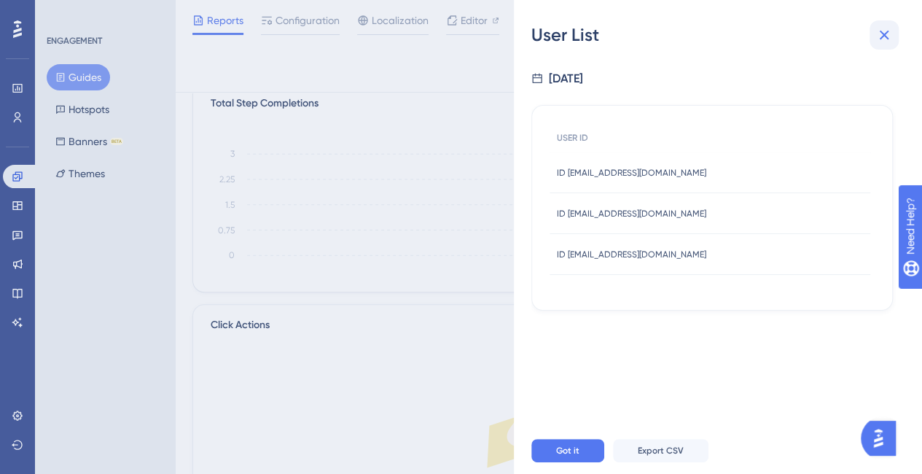
click at [885, 34] on icon at bounding box center [884, 35] width 9 height 9
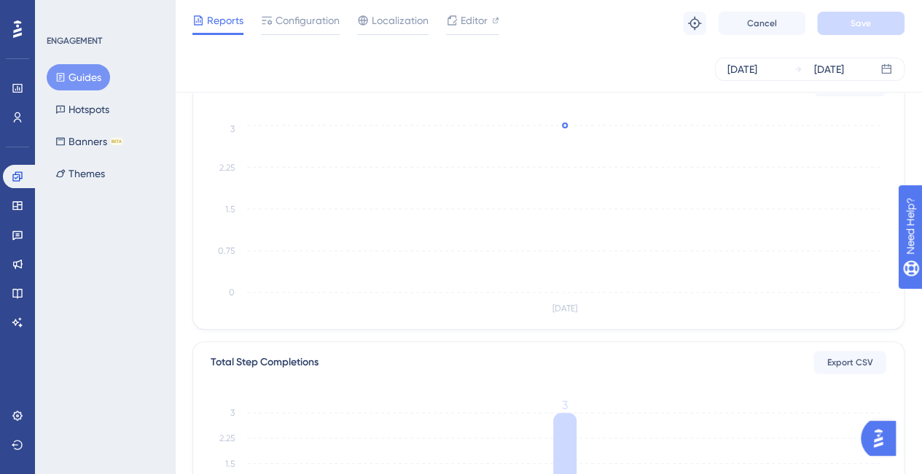
scroll to position [0, 0]
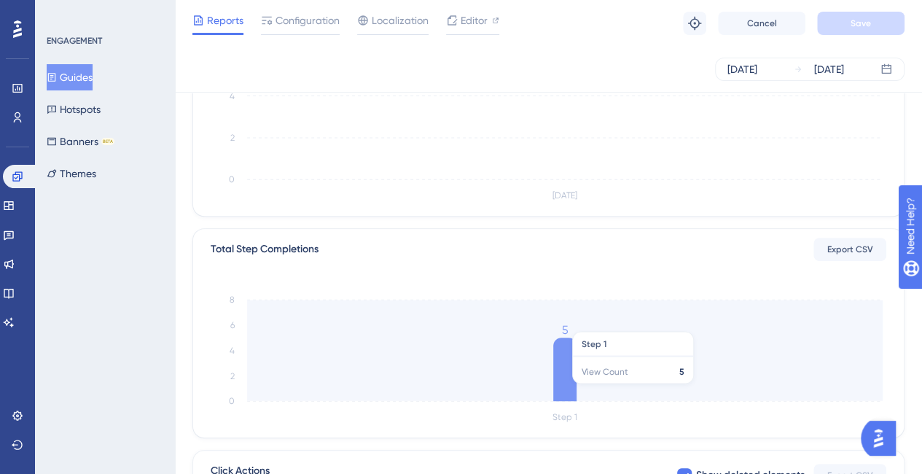
scroll to position [437, 0]
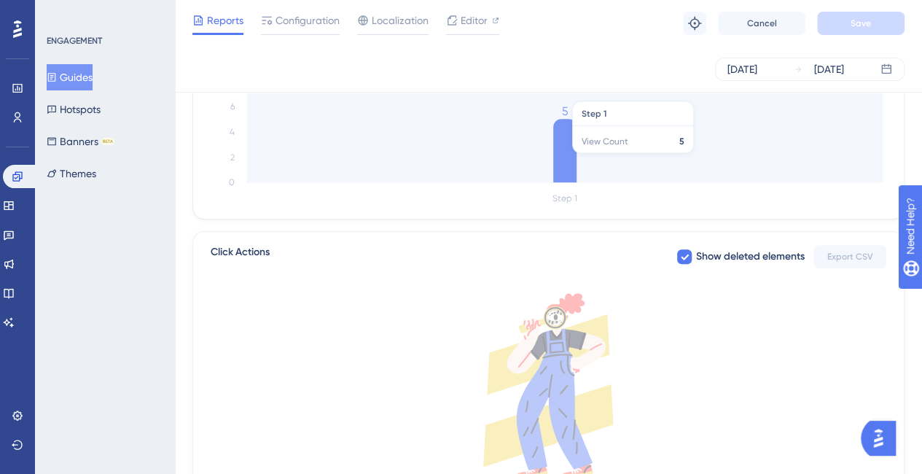
click at [571, 160] on icon at bounding box center [564, 150] width 23 height 63
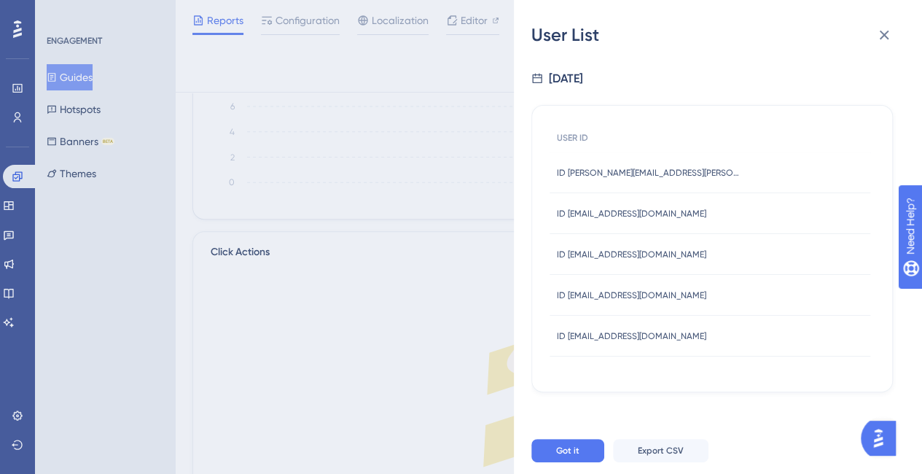
click at [457, 198] on div "User List [DATE] USER ID ID [PERSON_NAME][EMAIL_ADDRESS][PERSON_NAME][DOMAIN_NA…" at bounding box center [461, 237] width 922 height 474
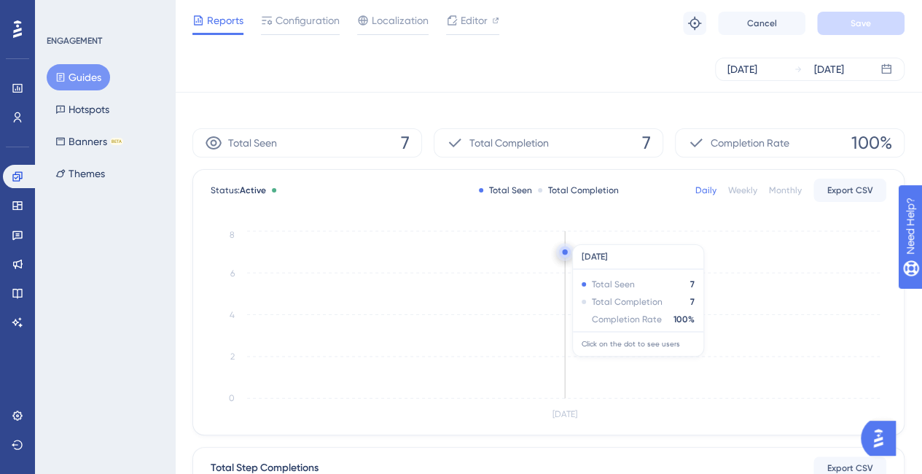
scroll to position [292, 0]
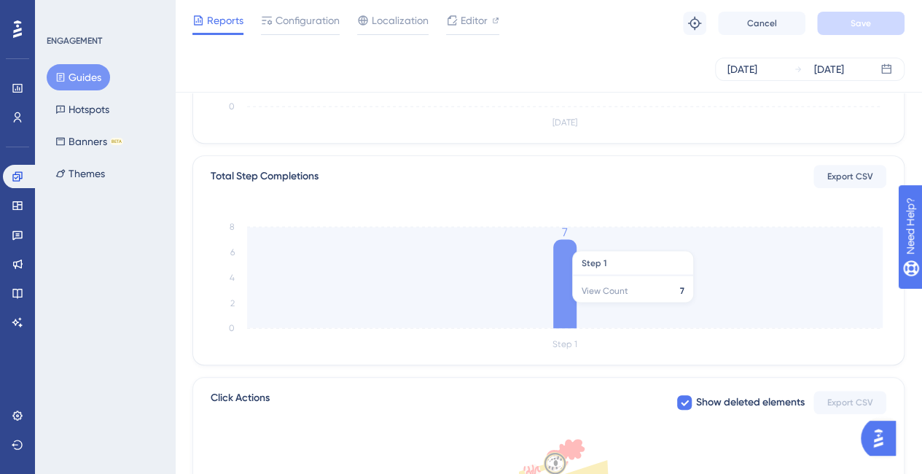
click at [560, 308] on icon at bounding box center [564, 283] width 23 height 89
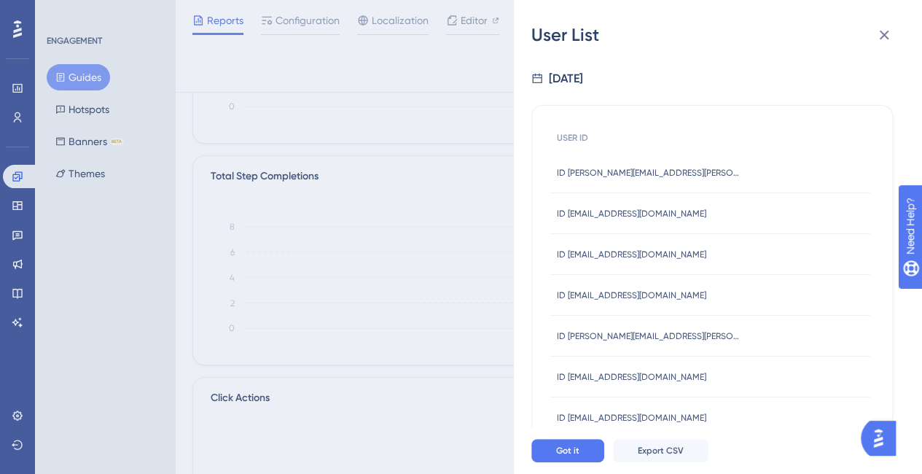
scroll to position [35, 0]
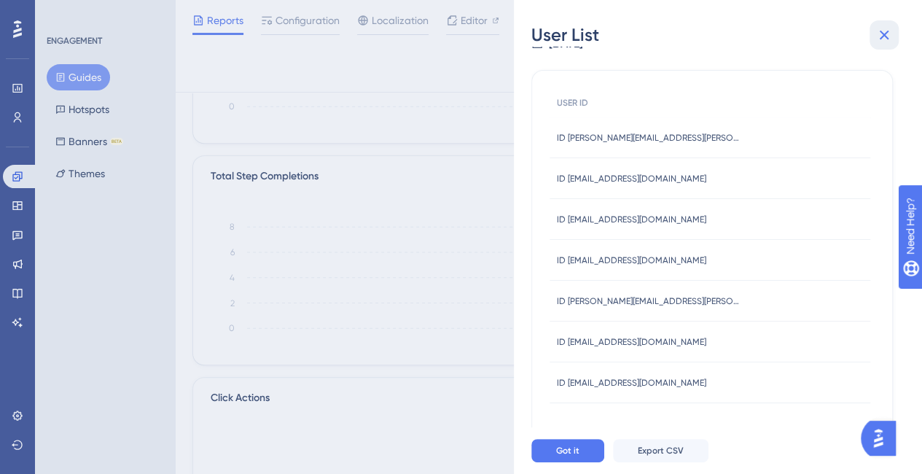
click at [875, 34] on button at bounding box center [883, 34] width 29 height 29
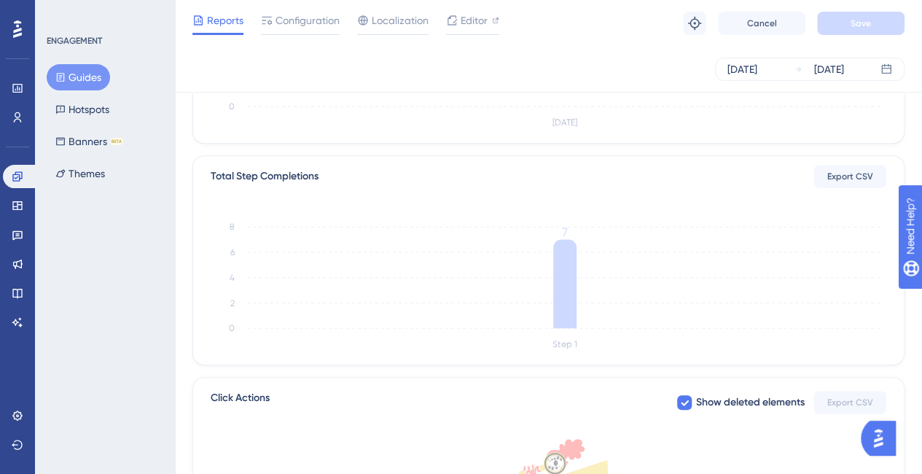
scroll to position [0, 0]
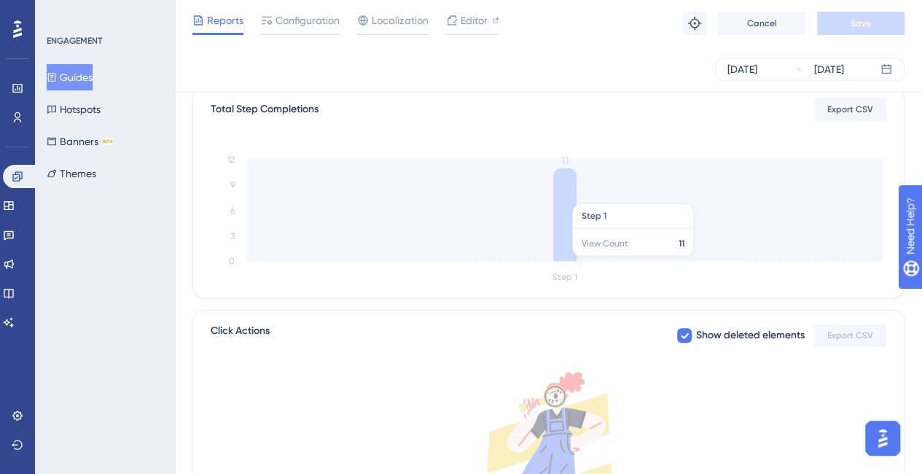
scroll to position [364, 0]
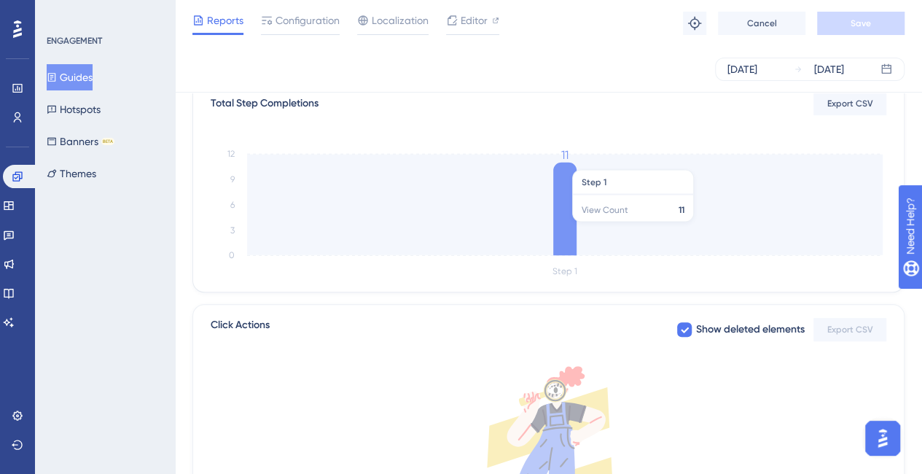
click at [558, 216] on icon at bounding box center [564, 209] width 23 height 93
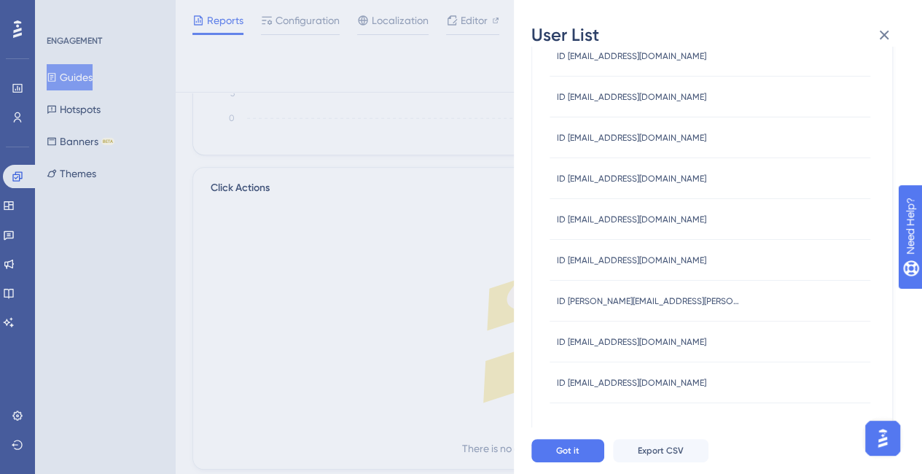
scroll to position [543, 0]
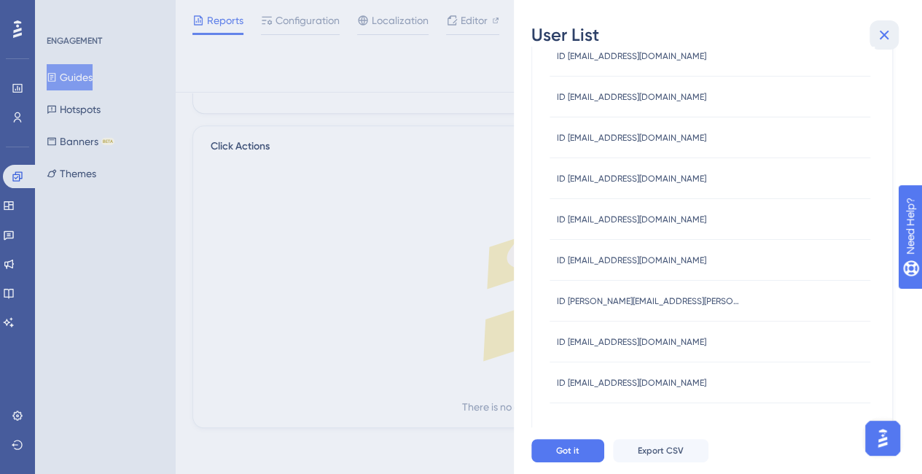
click at [888, 39] on icon at bounding box center [884, 35] width 9 height 9
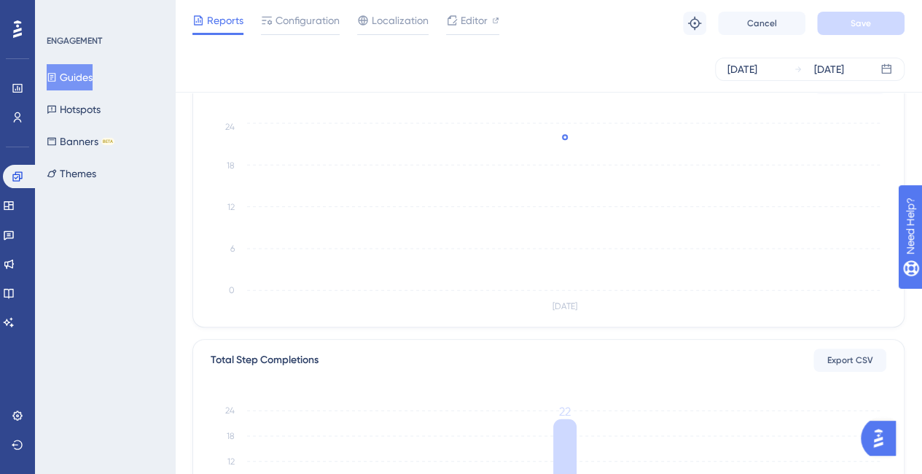
scroll to position [219, 0]
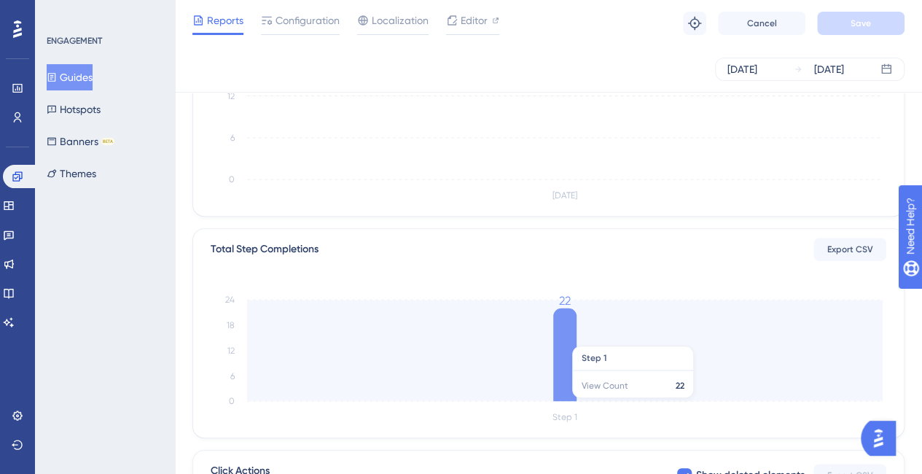
click at [566, 338] on icon at bounding box center [564, 354] width 23 height 93
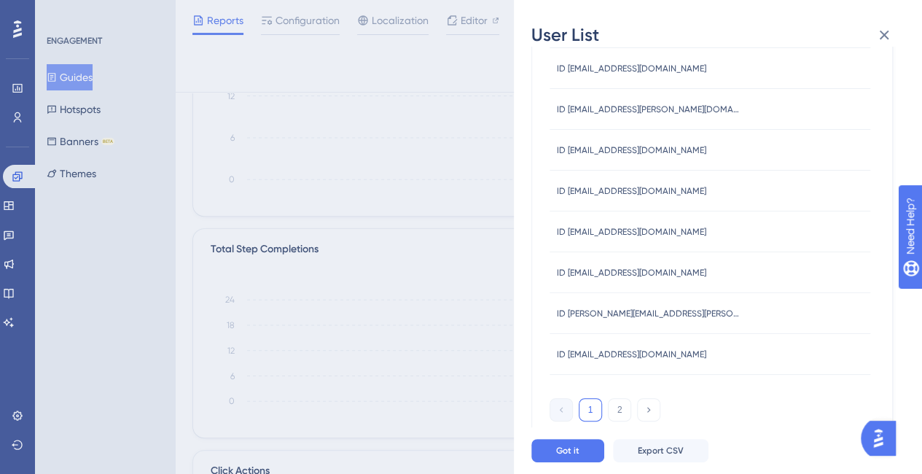
scroll to position [595, 0]
click at [619, 412] on button "2" at bounding box center [619, 408] width 23 height 23
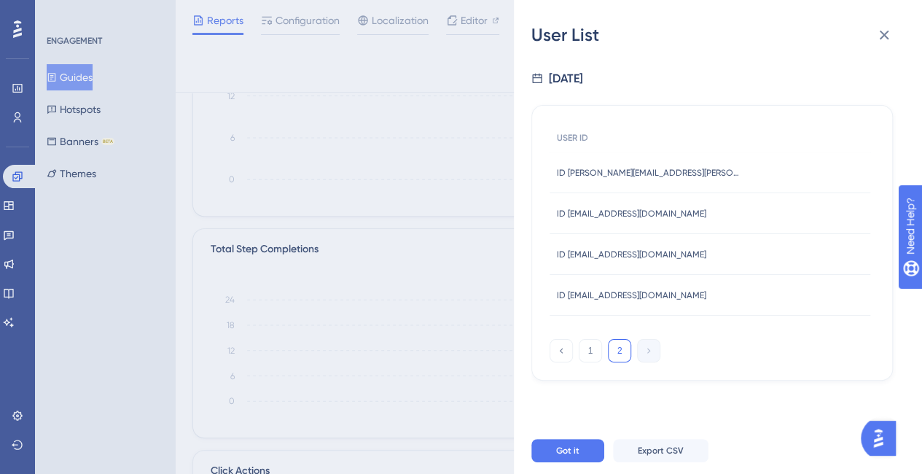
scroll to position [0, 0]
